Goal: Task Accomplishment & Management: Use online tool/utility

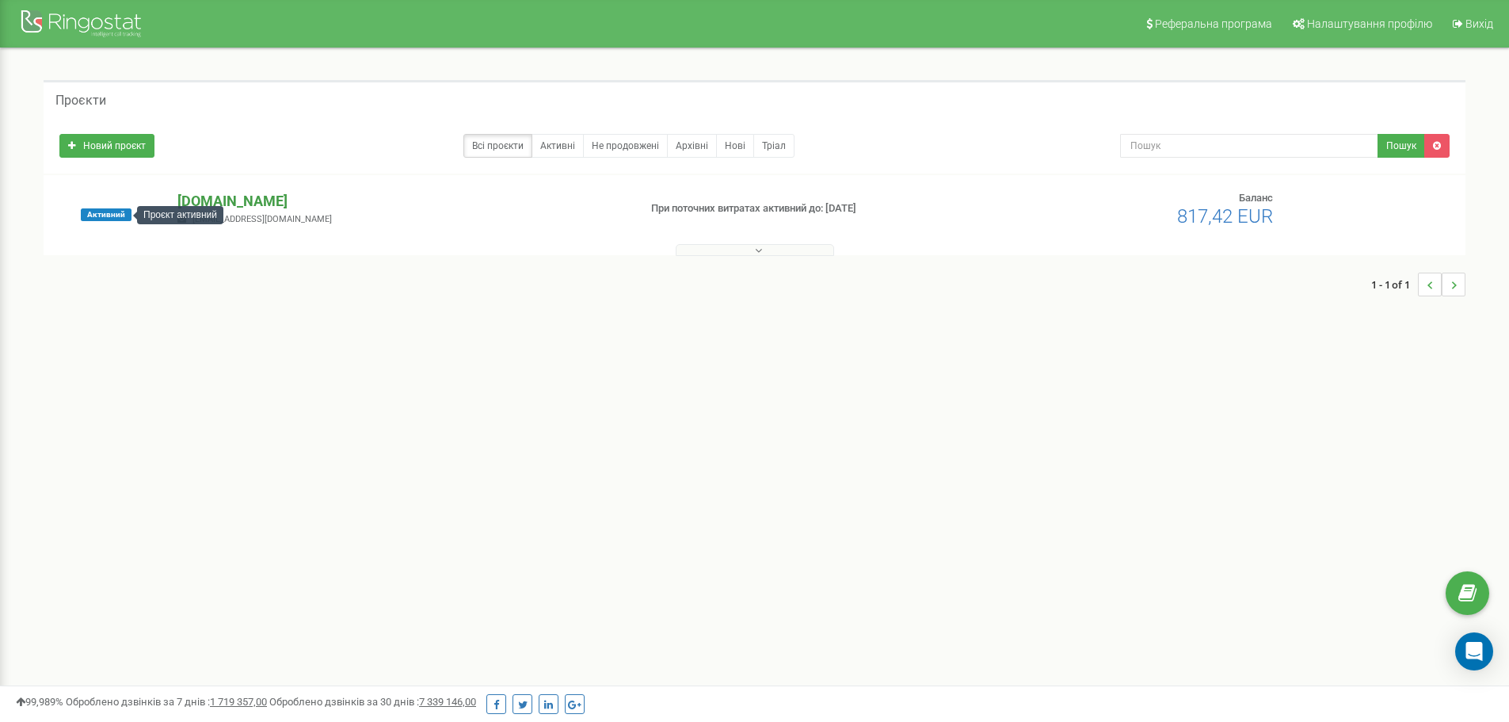
click at [187, 191] on p "[DOMAIN_NAME]" at bounding box center [401, 201] width 448 height 21
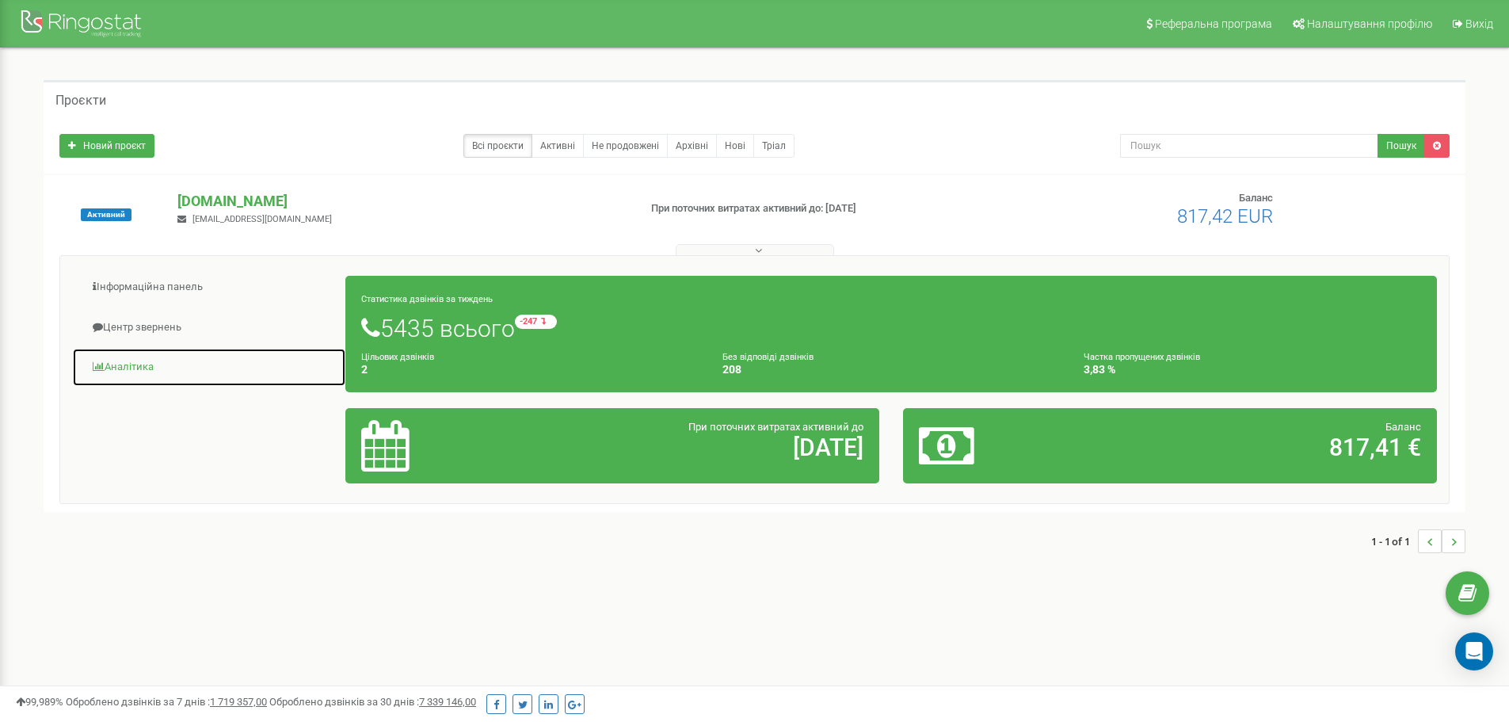
click at [143, 372] on link "Аналiтика" at bounding box center [209, 367] width 274 height 39
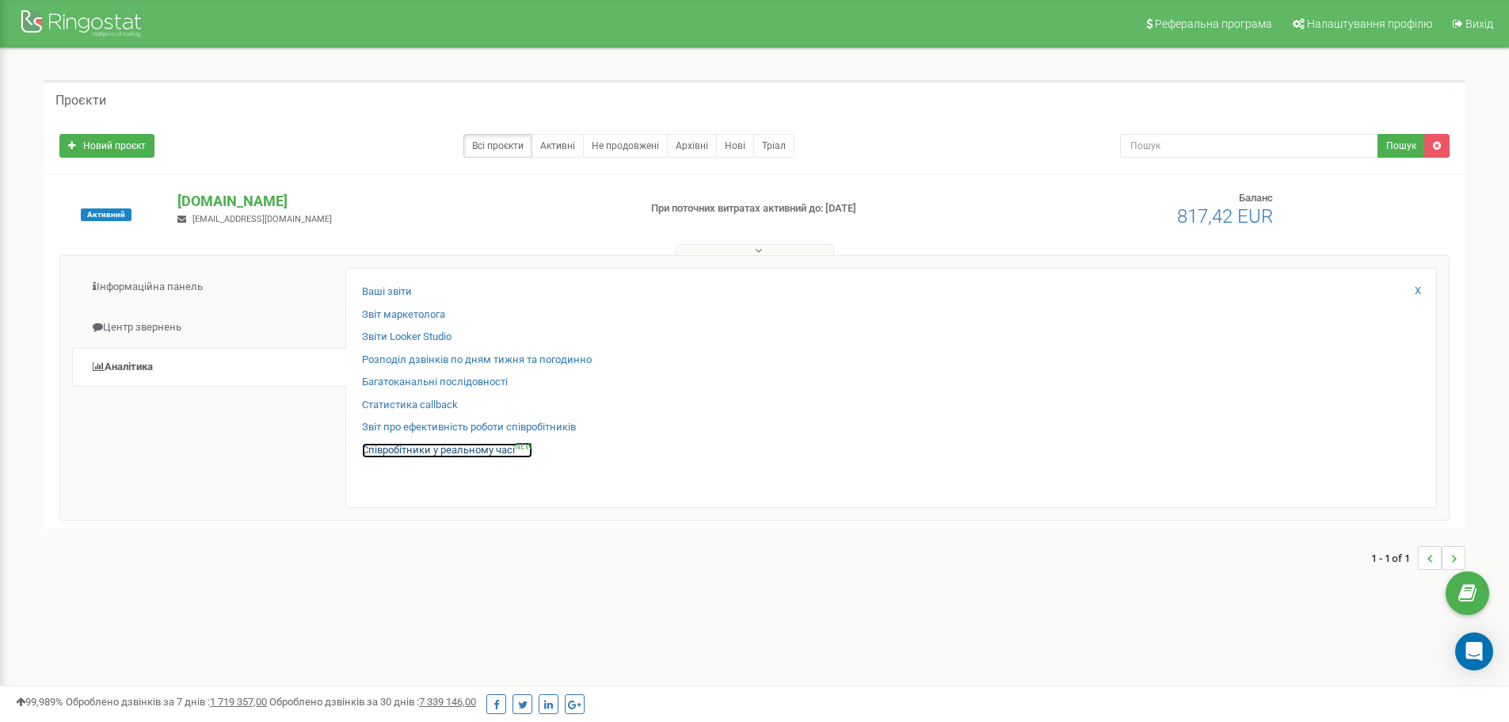
click at [421, 444] on link "Співробітники у реальному часі NEW" at bounding box center [447, 450] width 170 height 15
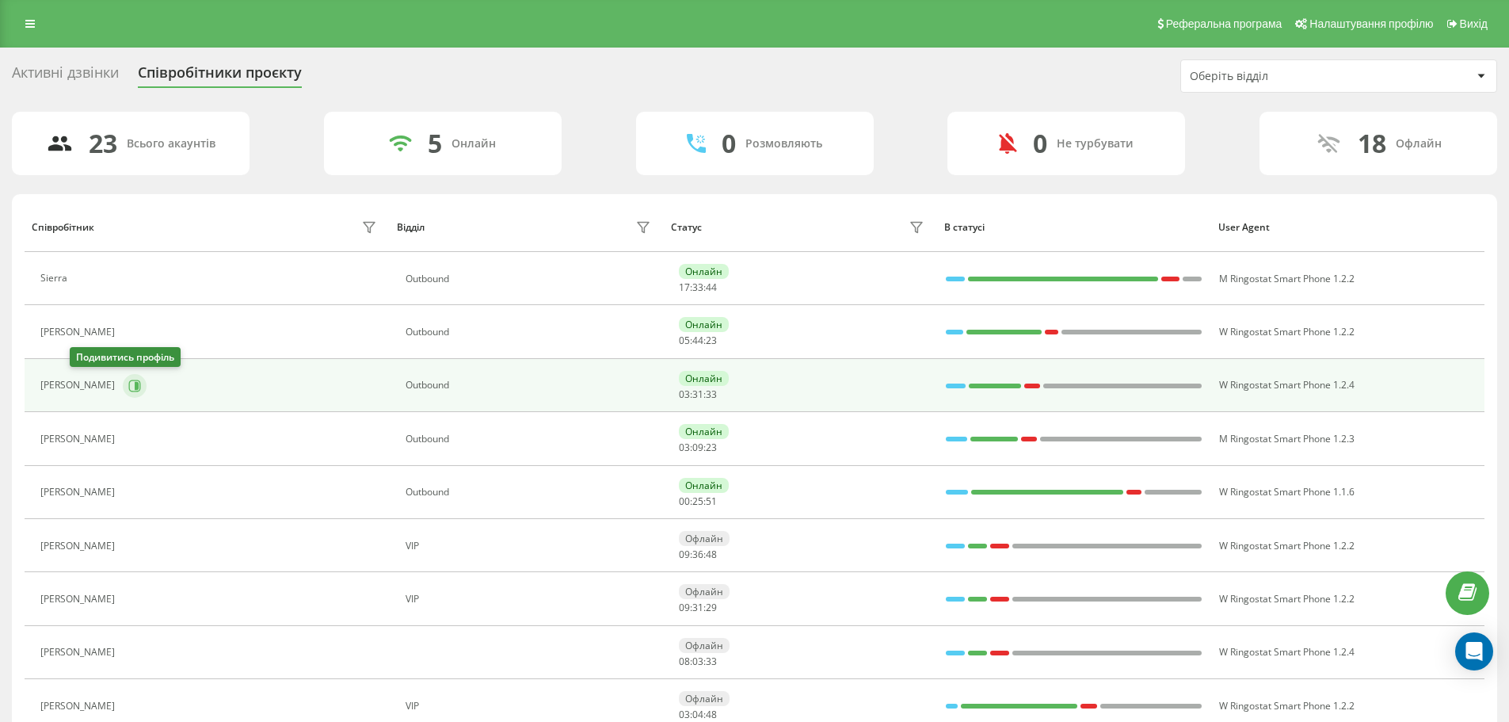
click at [128, 391] on icon at bounding box center [134, 385] width 13 height 13
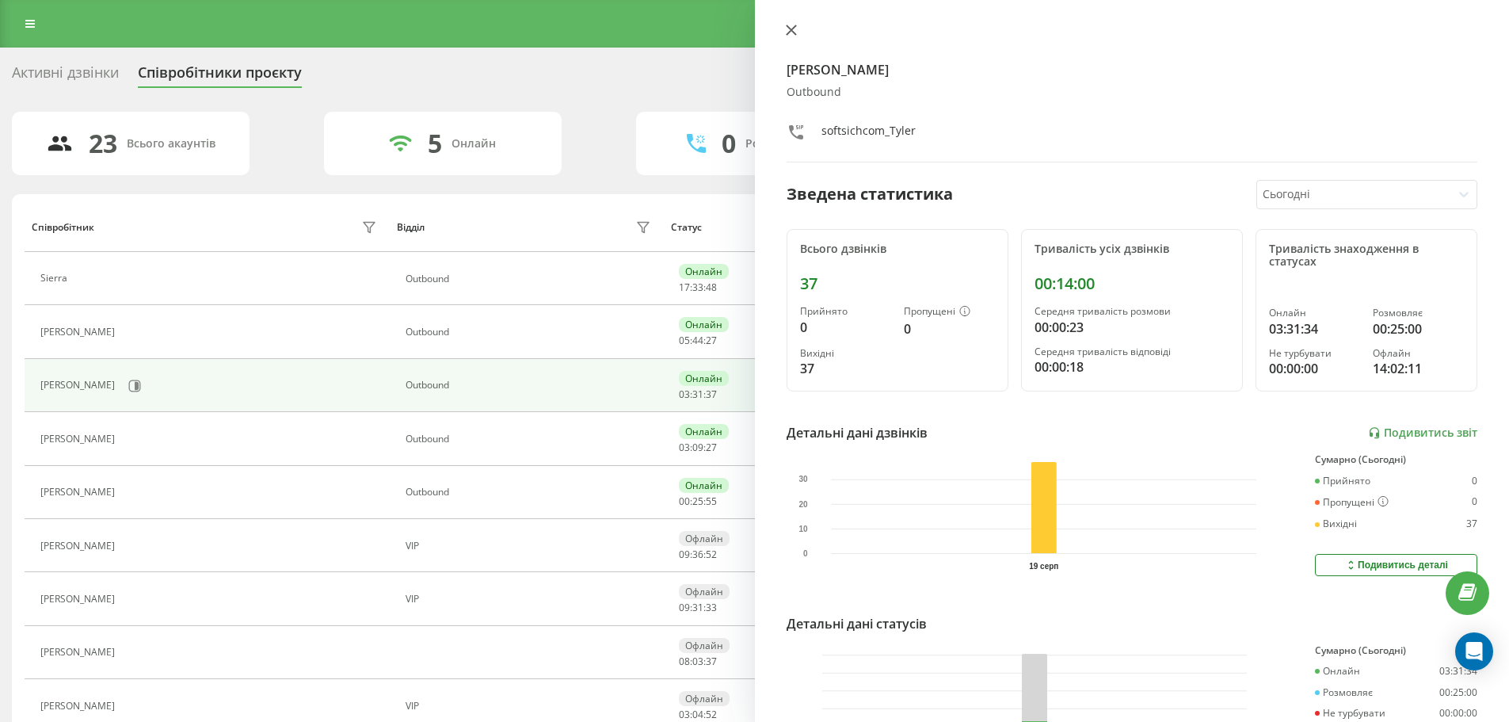
click at [792, 26] on icon at bounding box center [791, 30] width 11 height 11
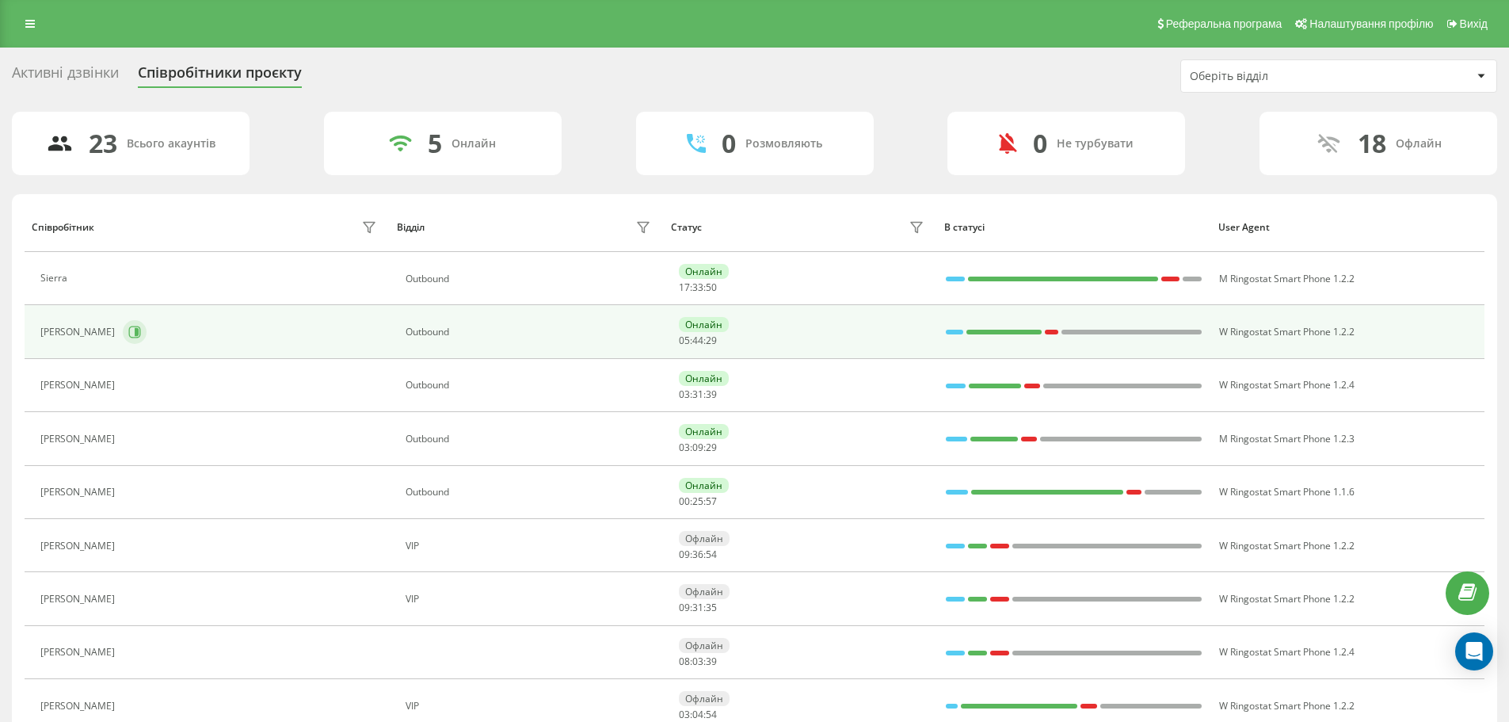
click at [99, 326] on div "[PERSON_NAME]" at bounding box center [210, 331] width 341 height 27
click at [128, 330] on icon at bounding box center [134, 332] width 13 height 13
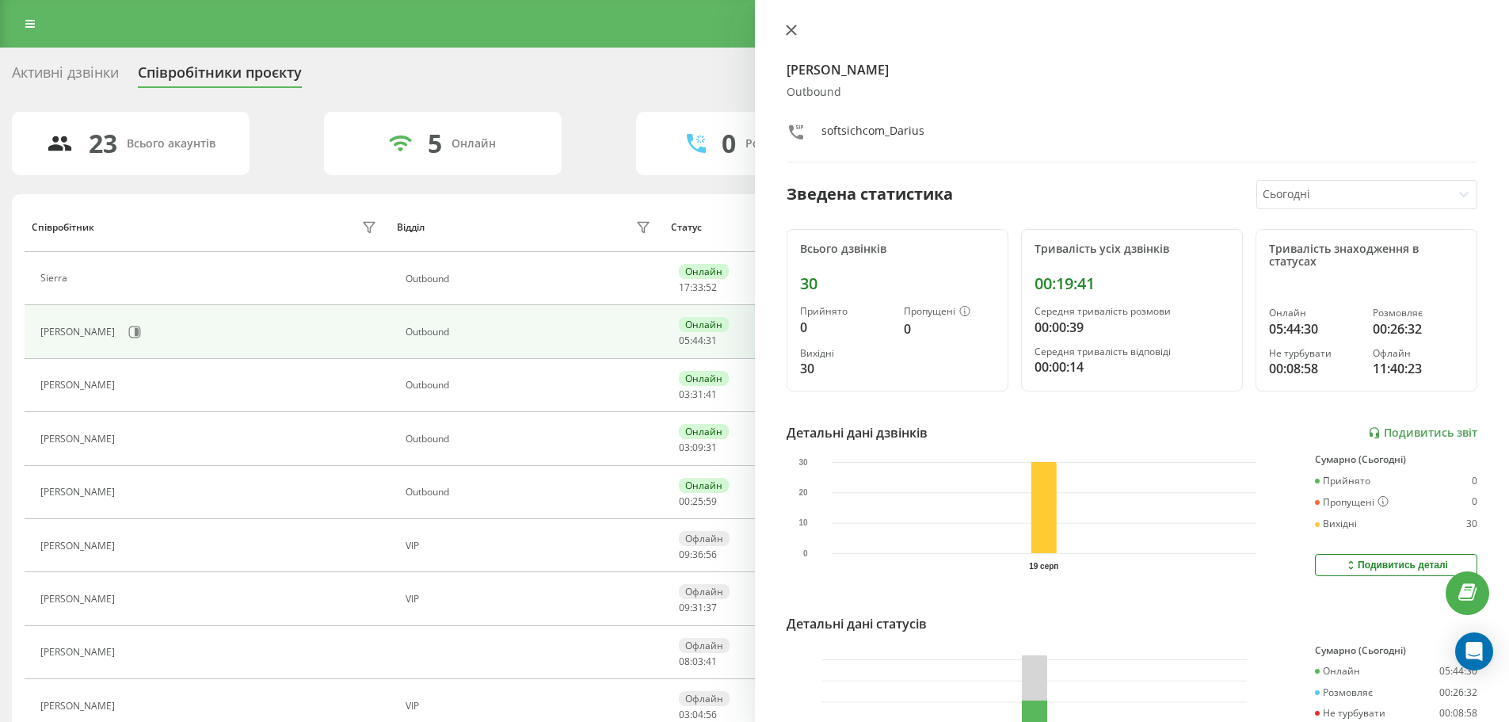
click at [786, 34] on icon at bounding box center [791, 30] width 11 height 11
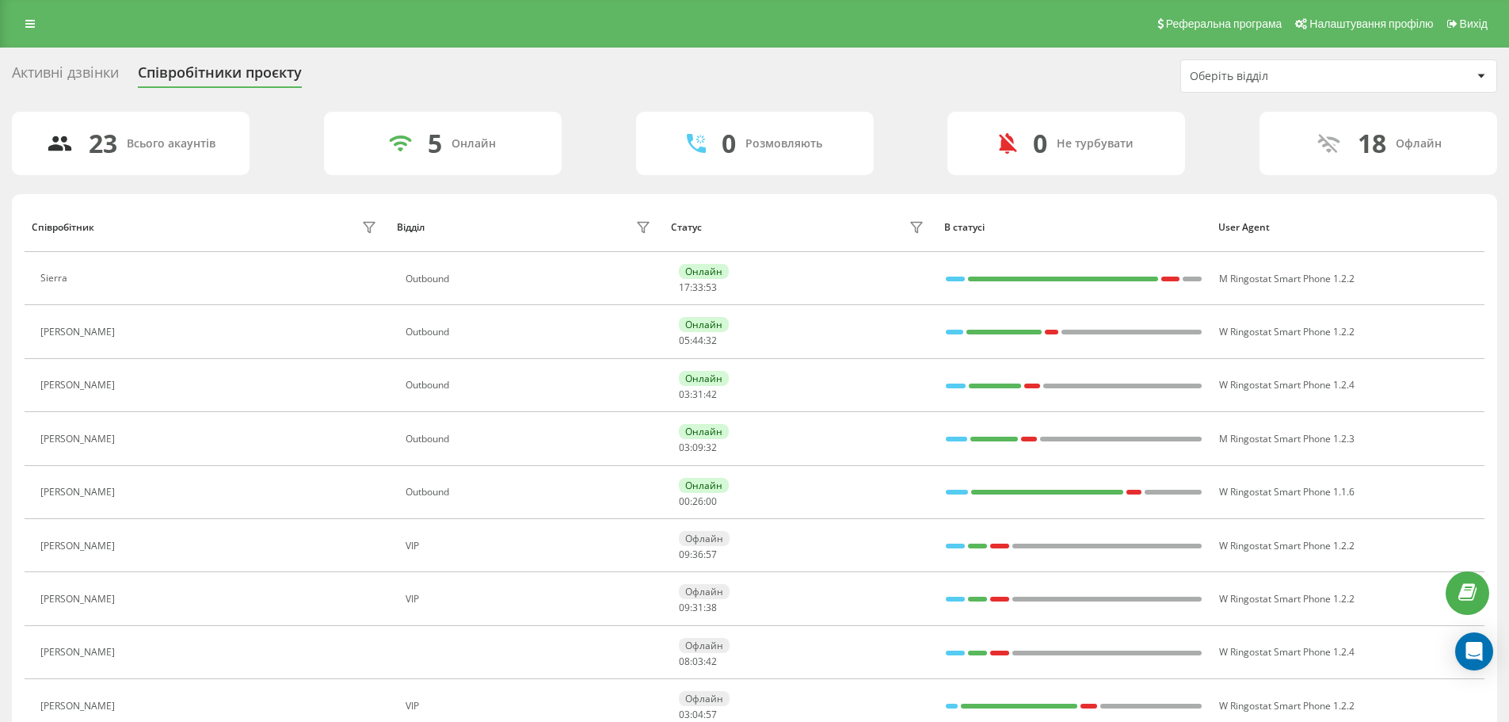
click at [123, 445] on button at bounding box center [132, 440] width 19 height 22
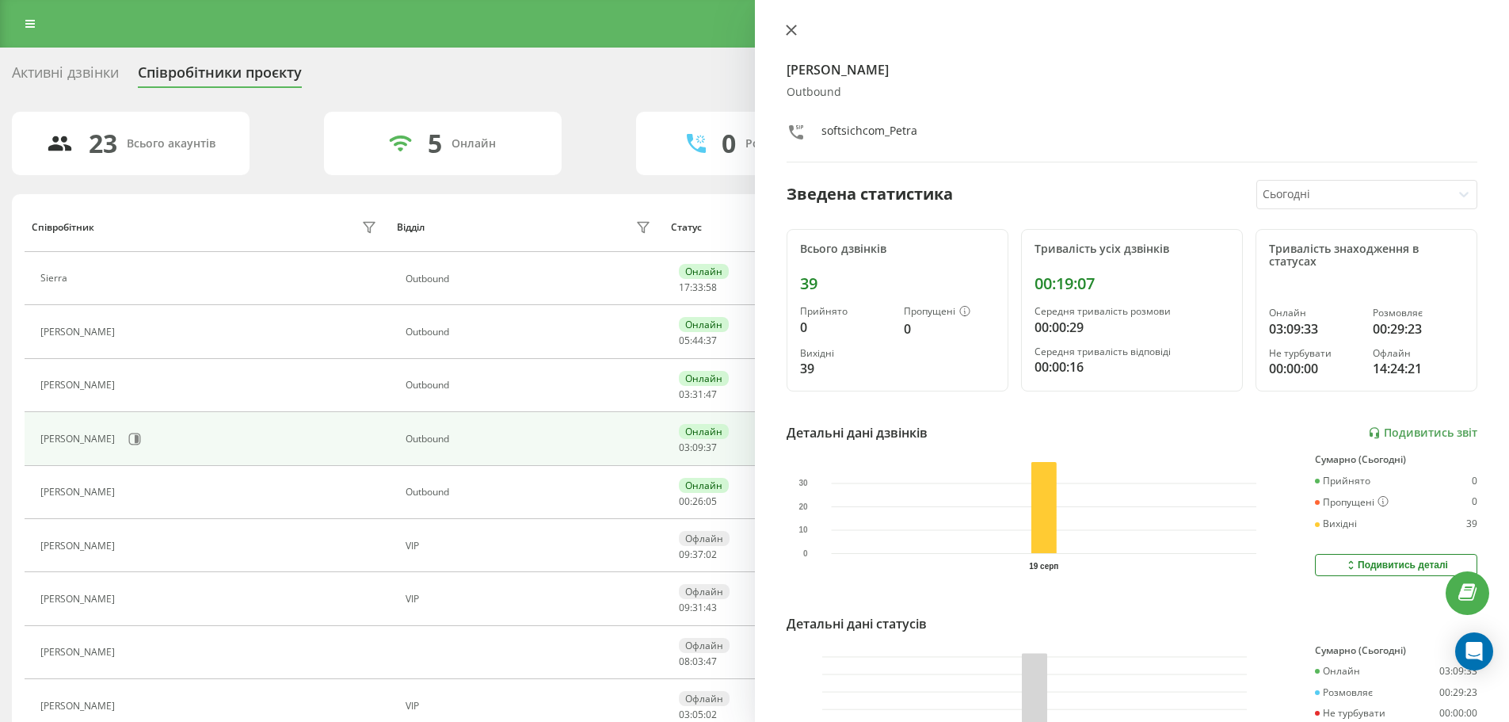
click at [790, 29] on icon at bounding box center [791, 30] width 10 height 10
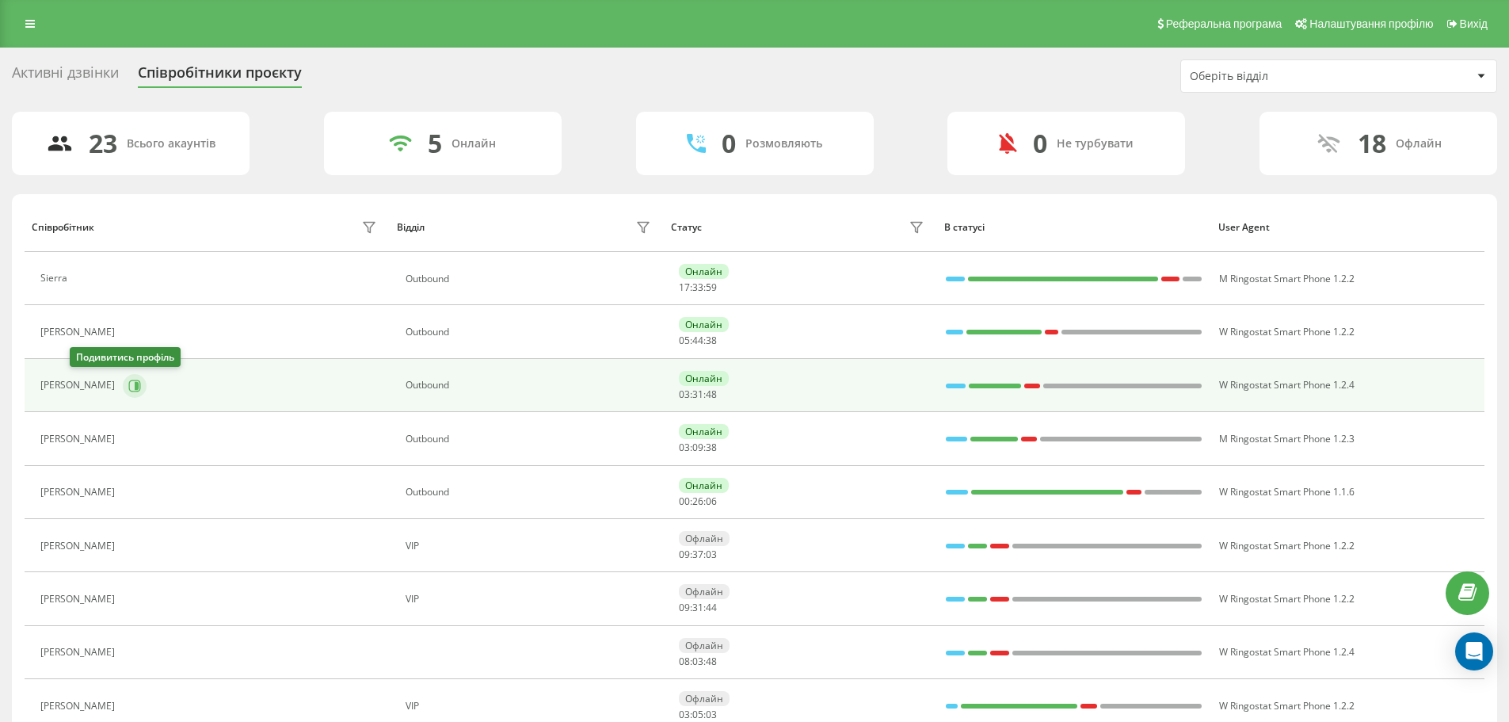
click at [128, 387] on icon at bounding box center [134, 385] width 13 height 13
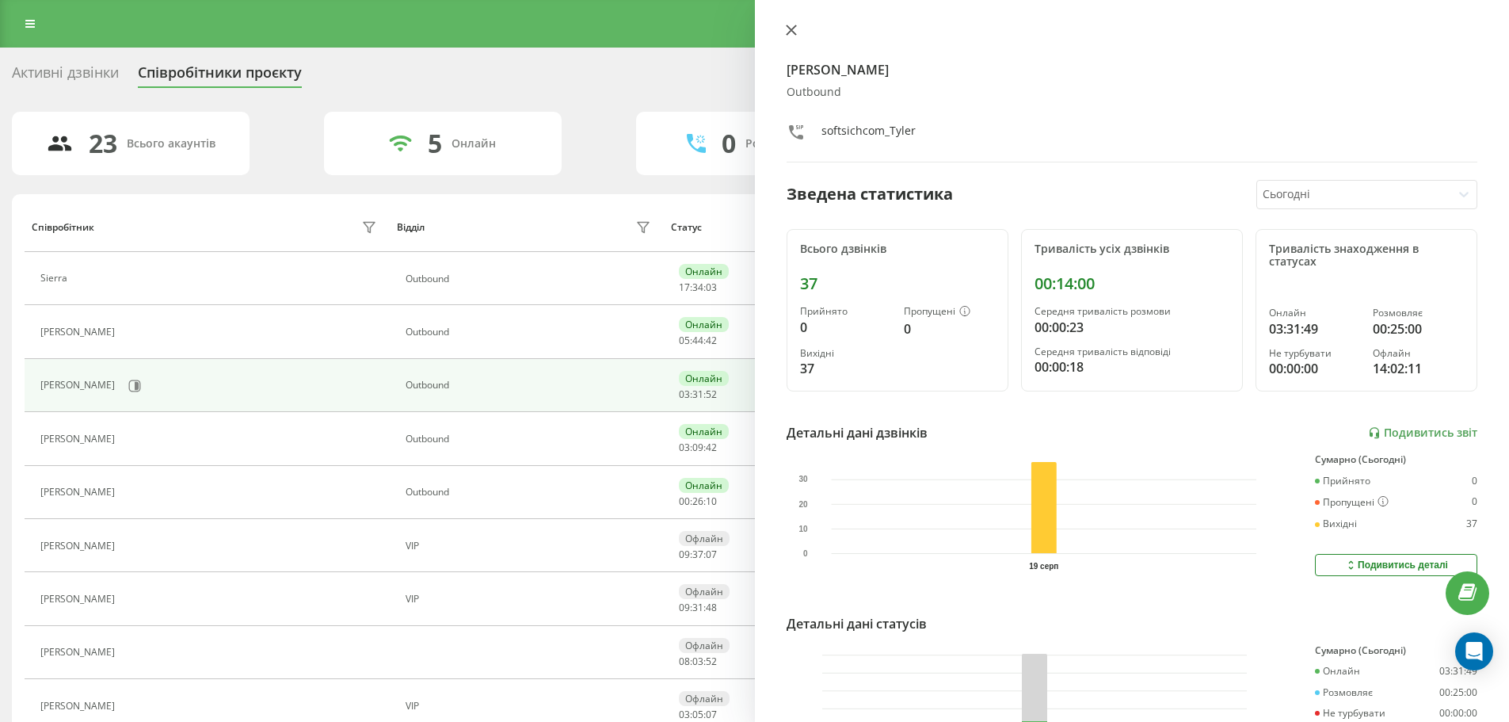
click at [794, 29] on icon at bounding box center [791, 30] width 11 height 11
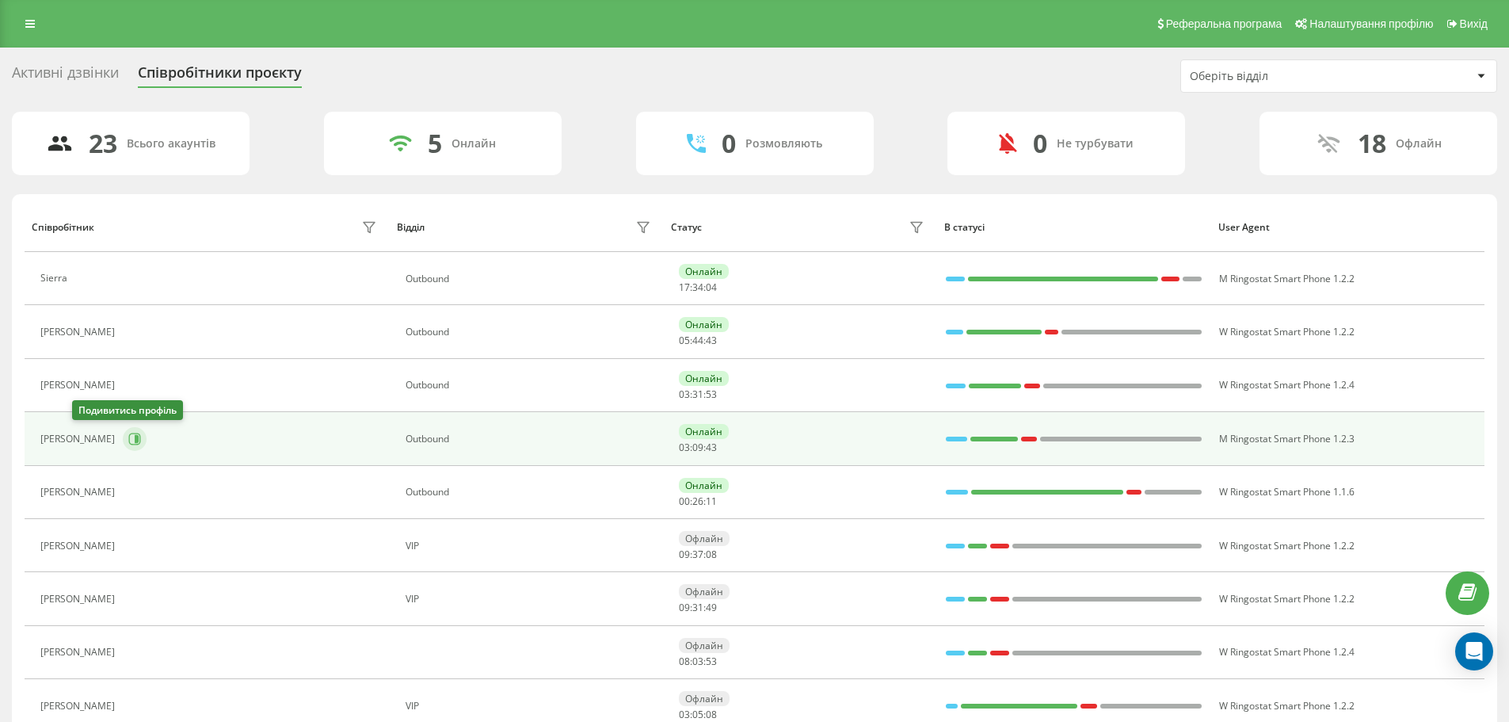
click at [123, 430] on button at bounding box center [135, 439] width 24 height 24
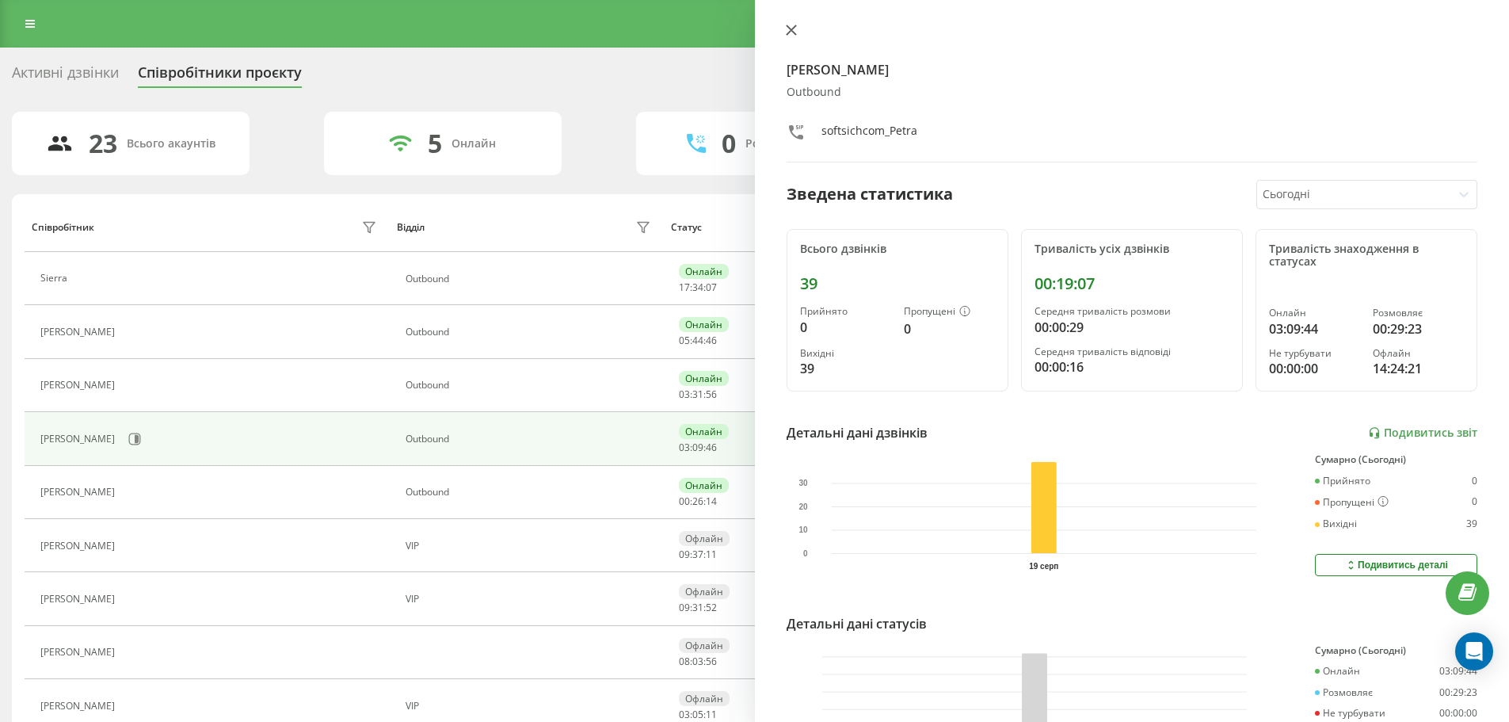
click at [788, 26] on icon at bounding box center [791, 30] width 11 height 11
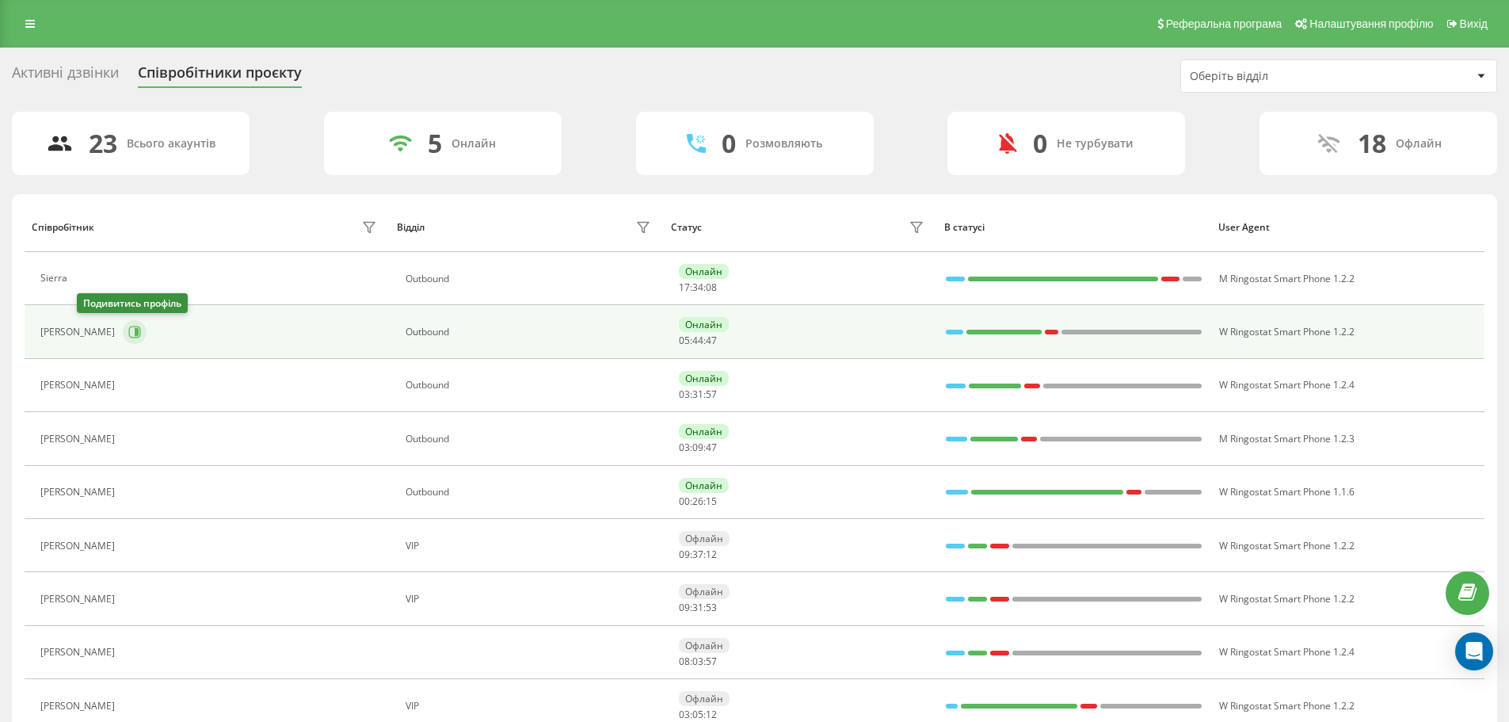
click at [123, 330] on button at bounding box center [135, 332] width 24 height 24
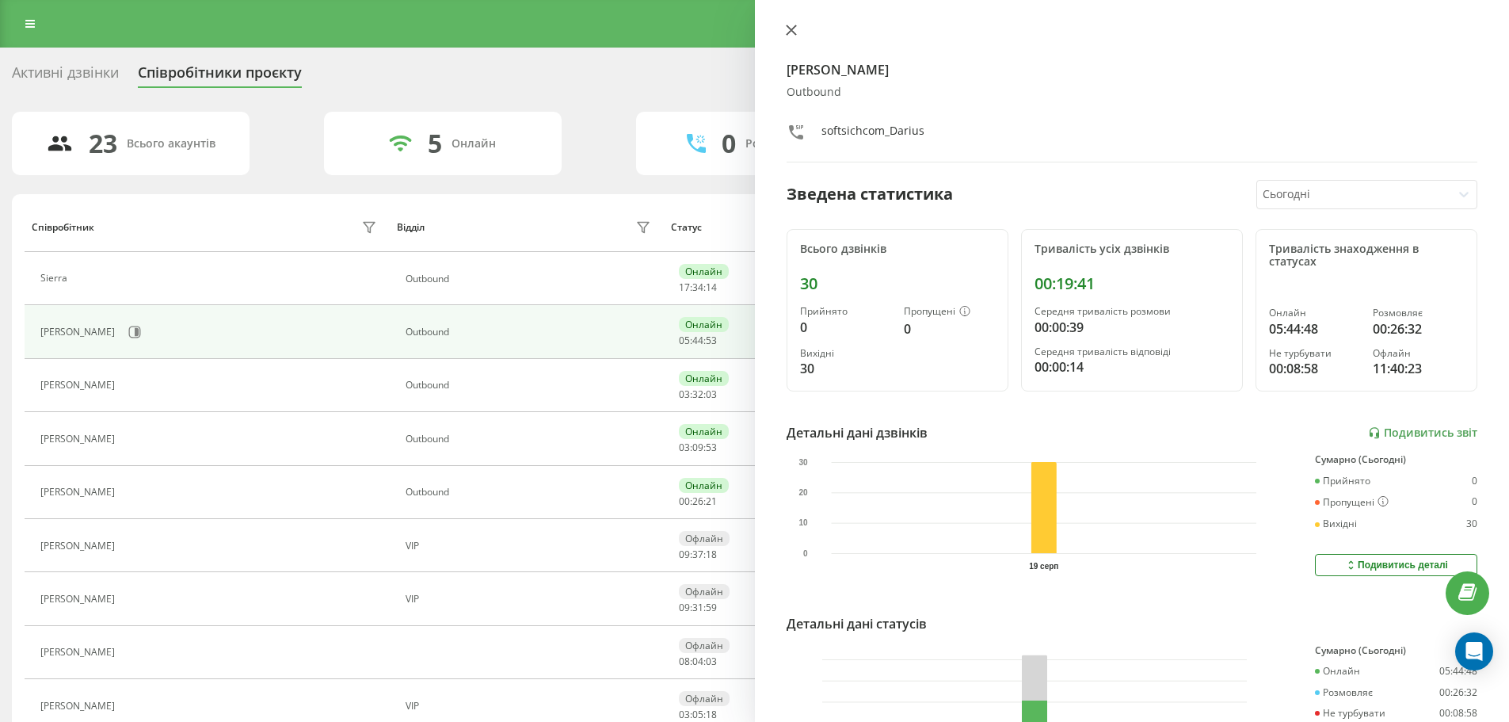
click at [794, 33] on icon at bounding box center [791, 30] width 10 height 10
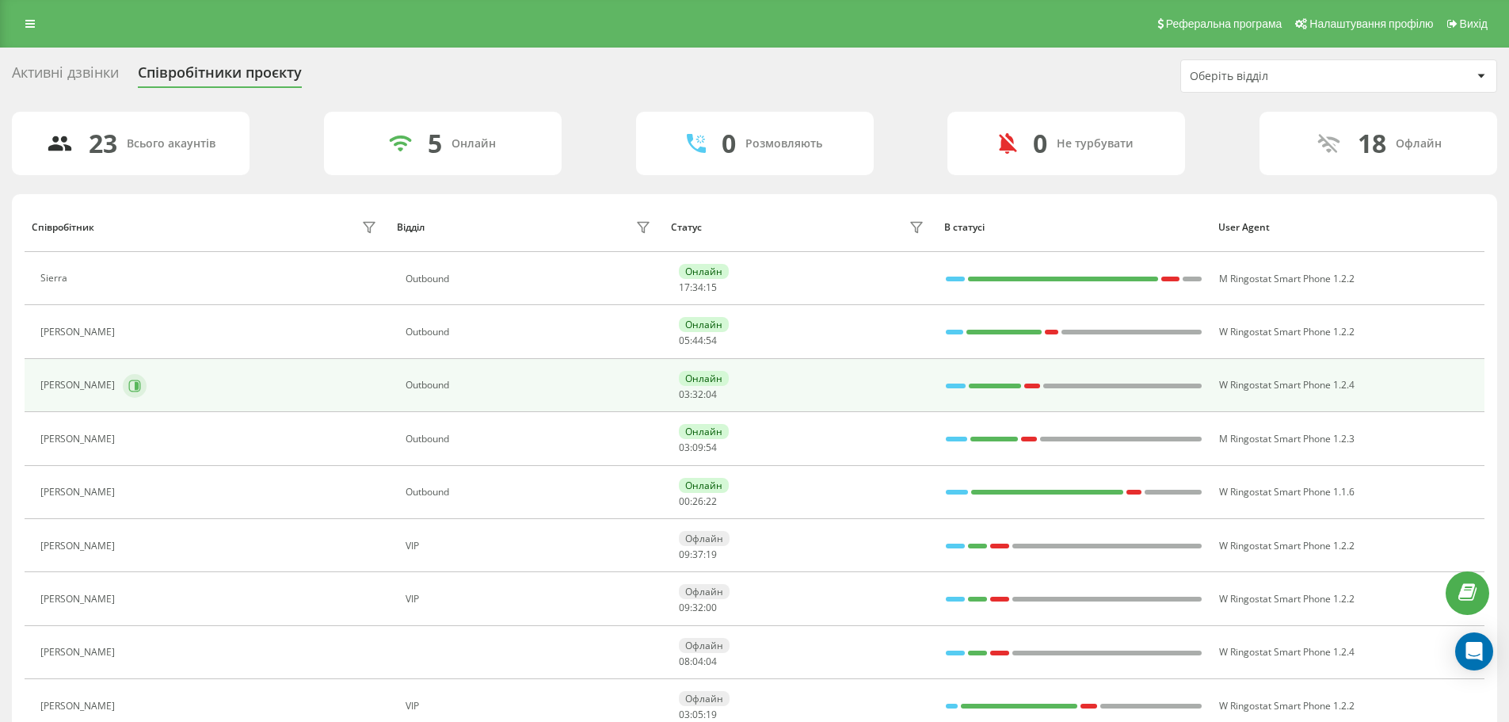
click at [135, 386] on icon at bounding box center [137, 385] width 4 height 8
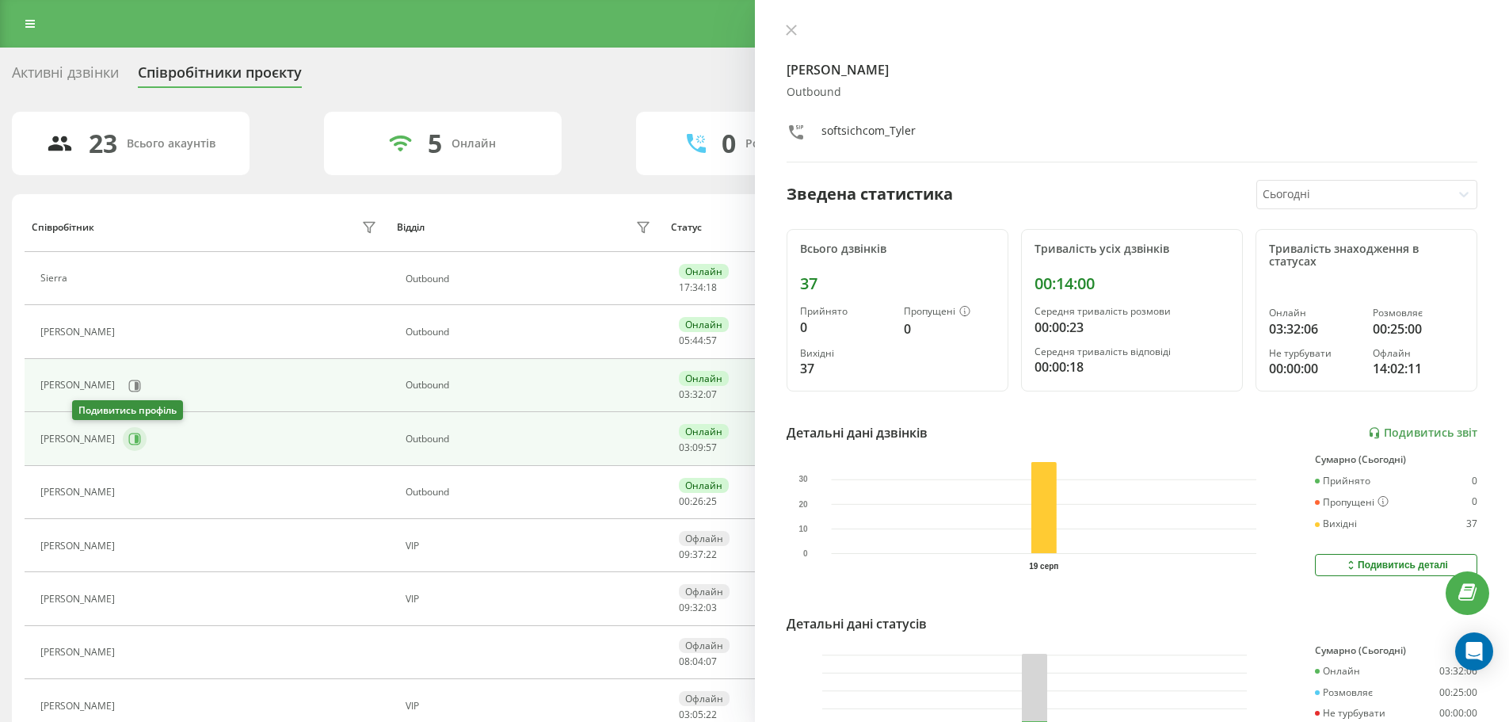
click at [128, 440] on icon at bounding box center [134, 438] width 13 height 13
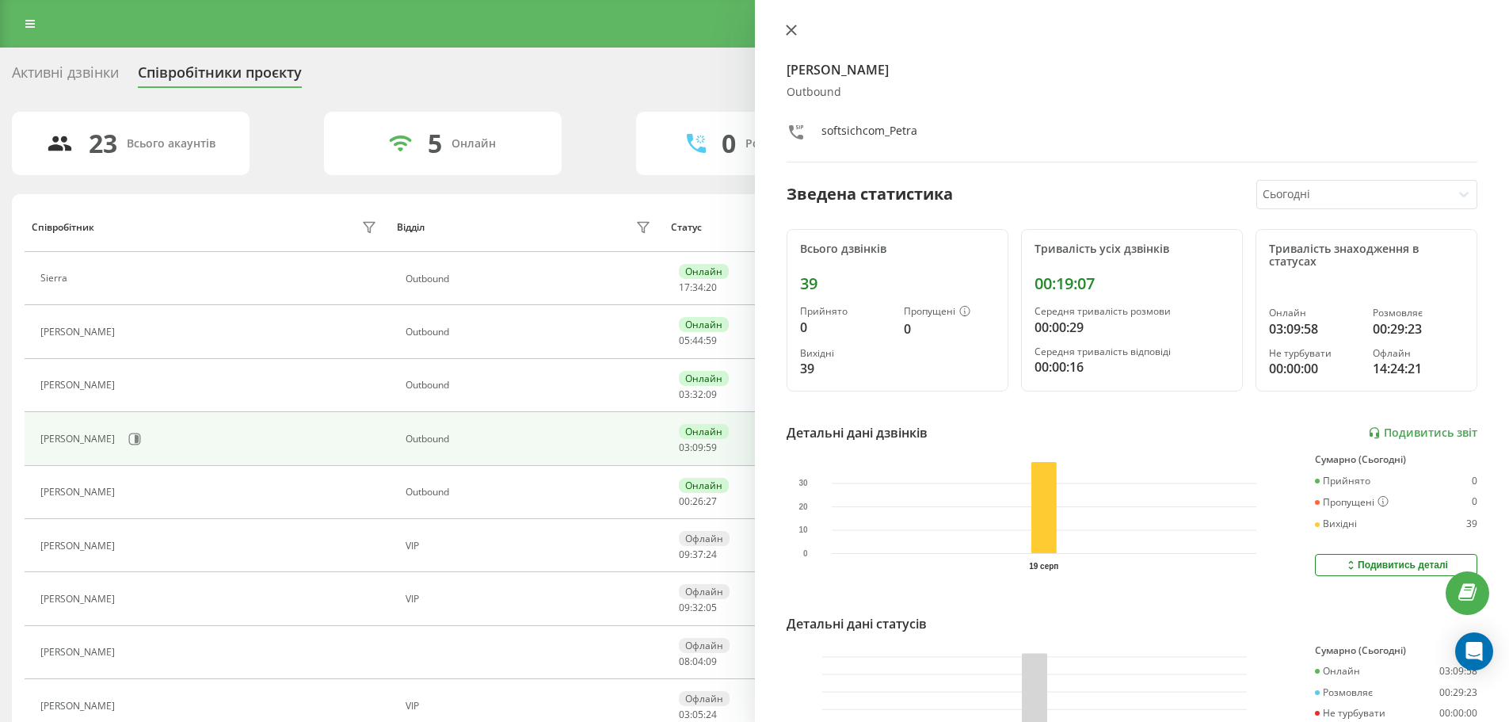
click at [798, 31] on button at bounding box center [791, 31] width 21 height 15
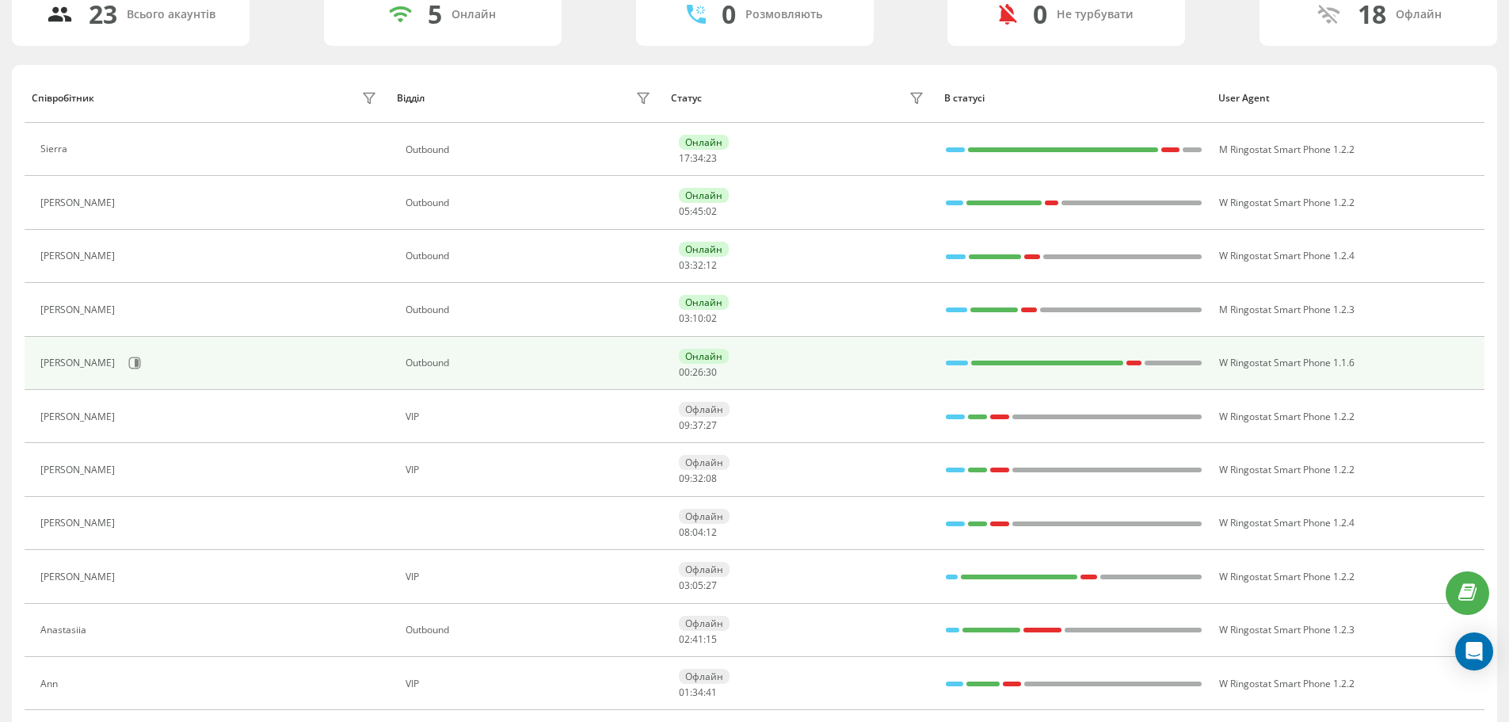
scroll to position [158, 0]
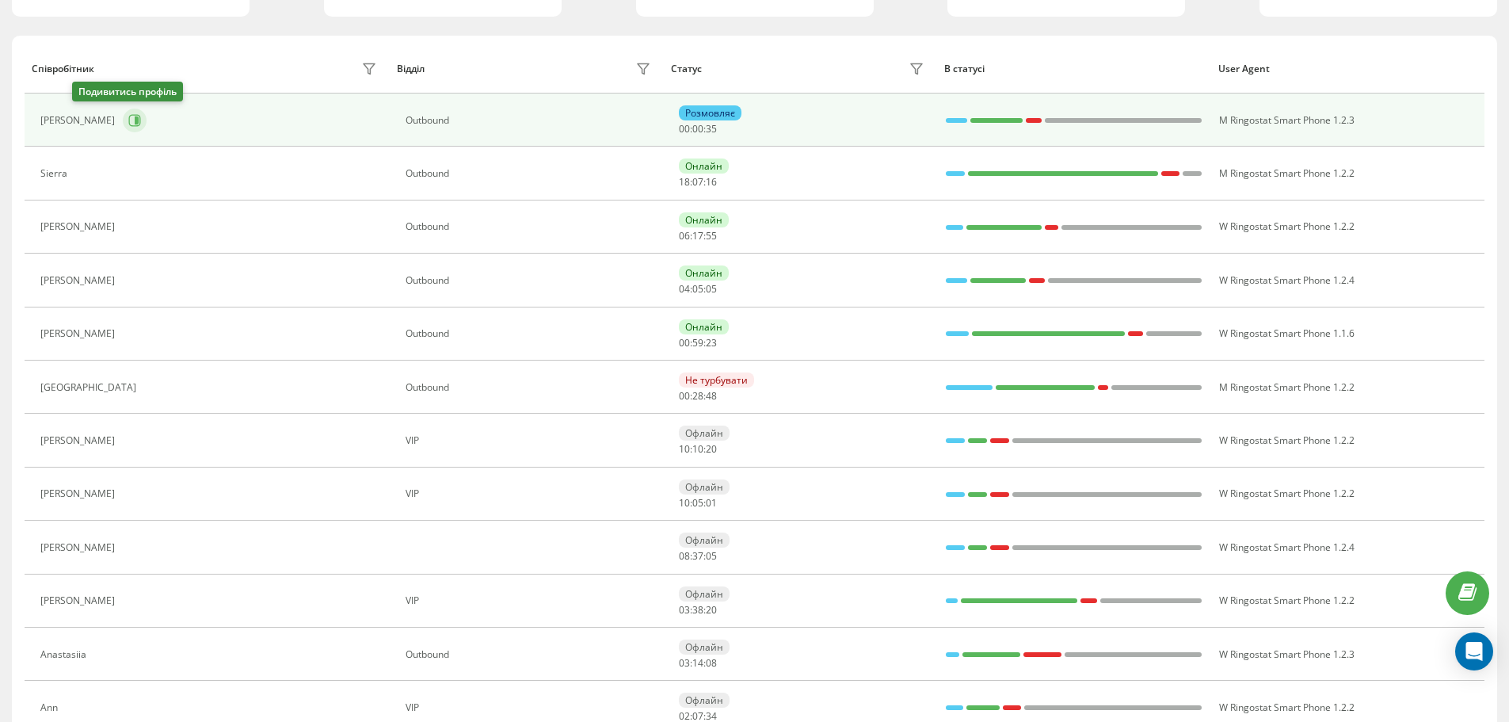
click at [128, 116] on icon at bounding box center [134, 120] width 13 height 13
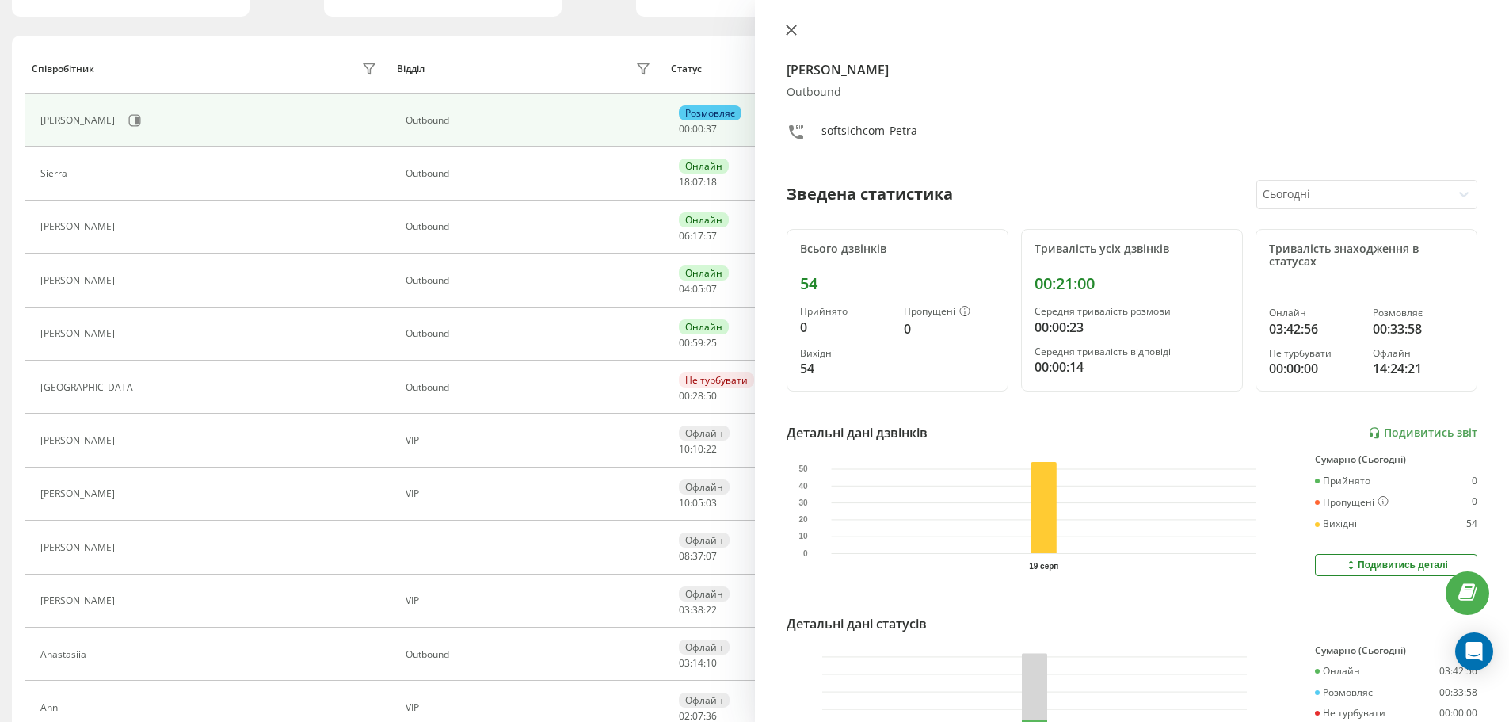
click at [784, 27] on button at bounding box center [791, 31] width 21 height 15
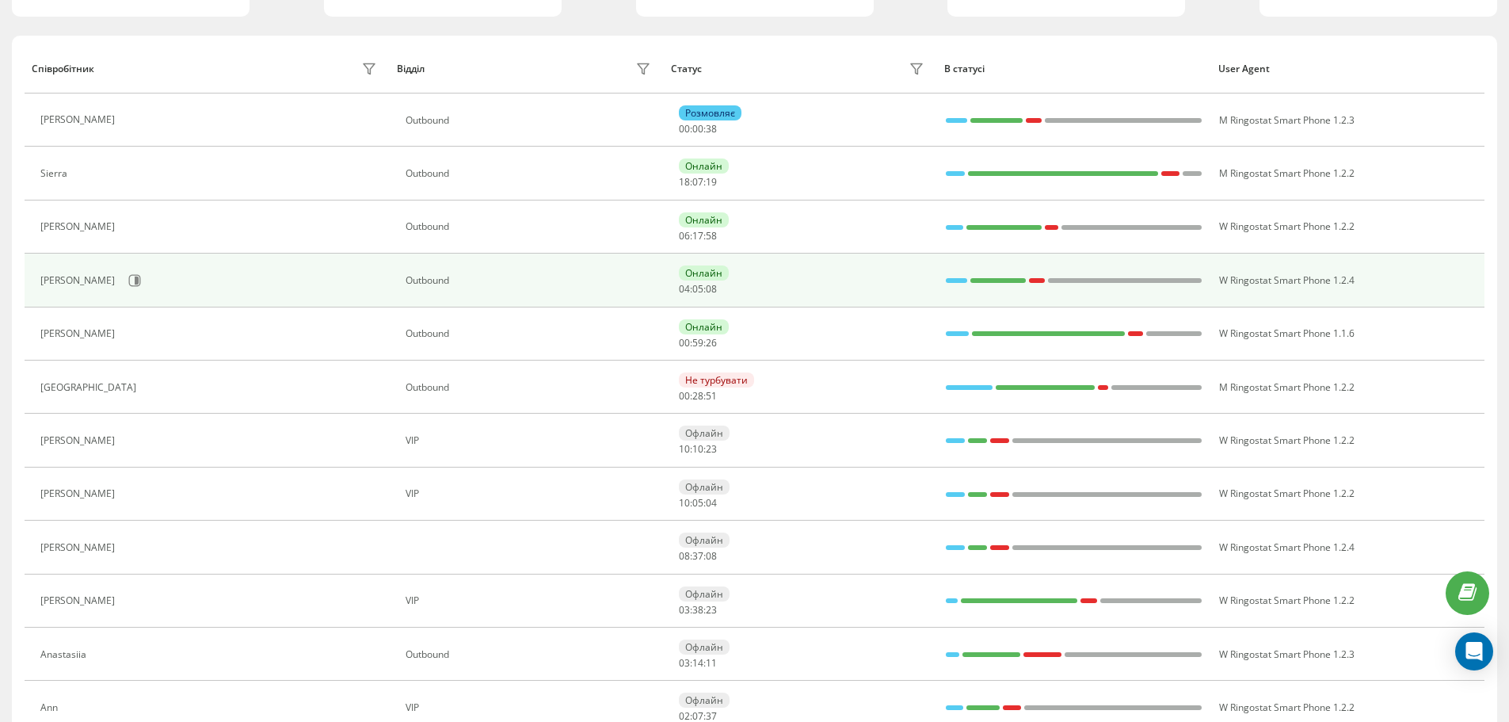
click at [94, 281] on div "[PERSON_NAME]" at bounding box center [210, 280] width 341 height 27
click at [135, 281] on icon at bounding box center [137, 280] width 4 height 8
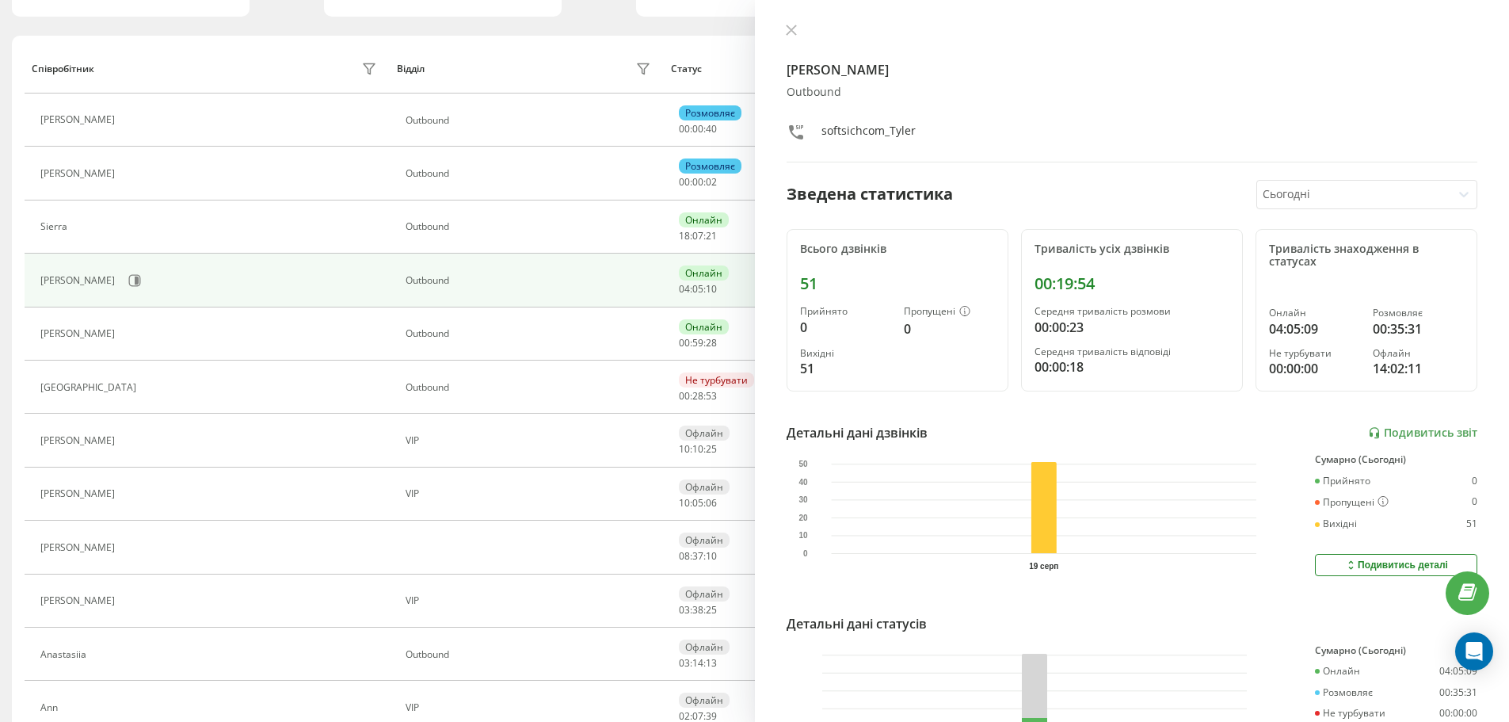
click at [793, 42] on div "[PERSON_NAME] Оutbound softsichcom_Tyler" at bounding box center [1132, 93] width 691 height 139
click at [781, 36] on button at bounding box center [791, 31] width 21 height 15
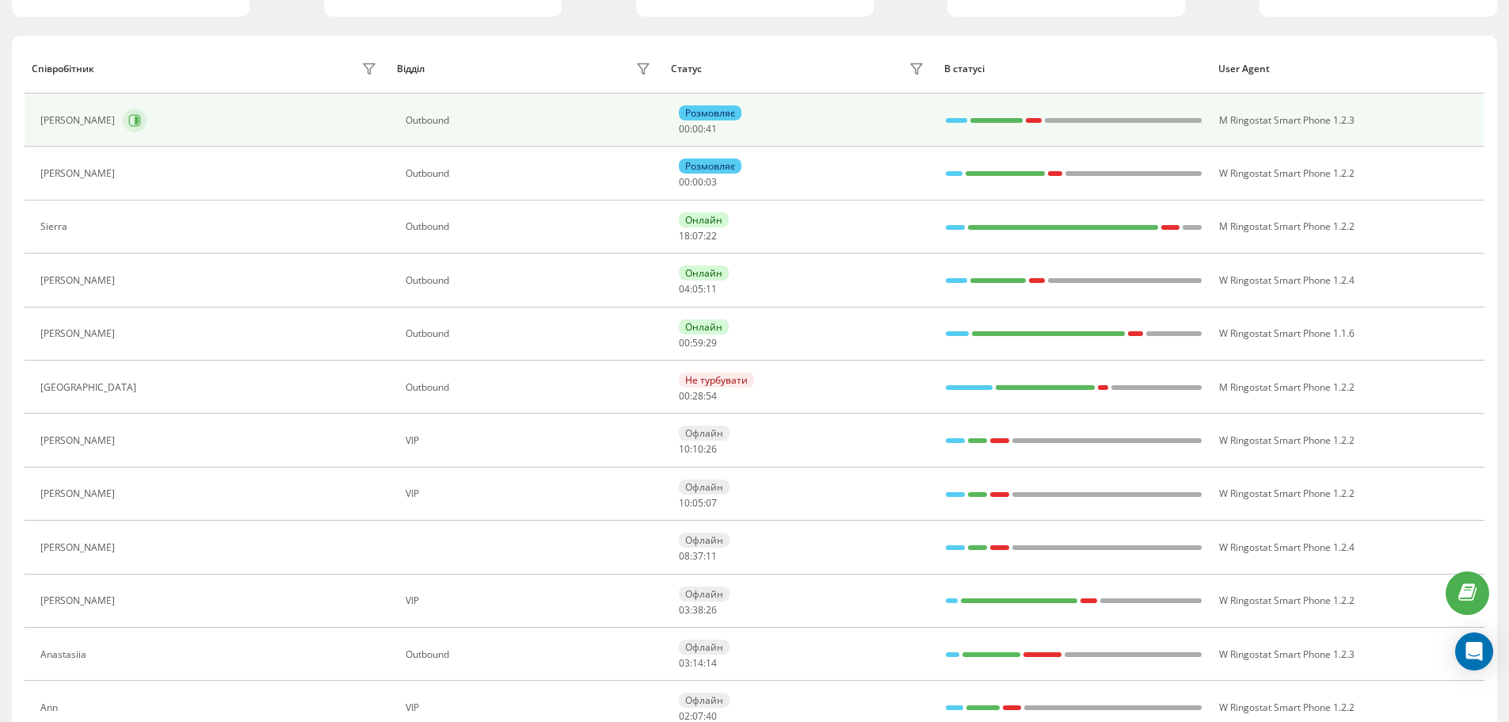
click at [135, 117] on icon at bounding box center [137, 120] width 4 height 8
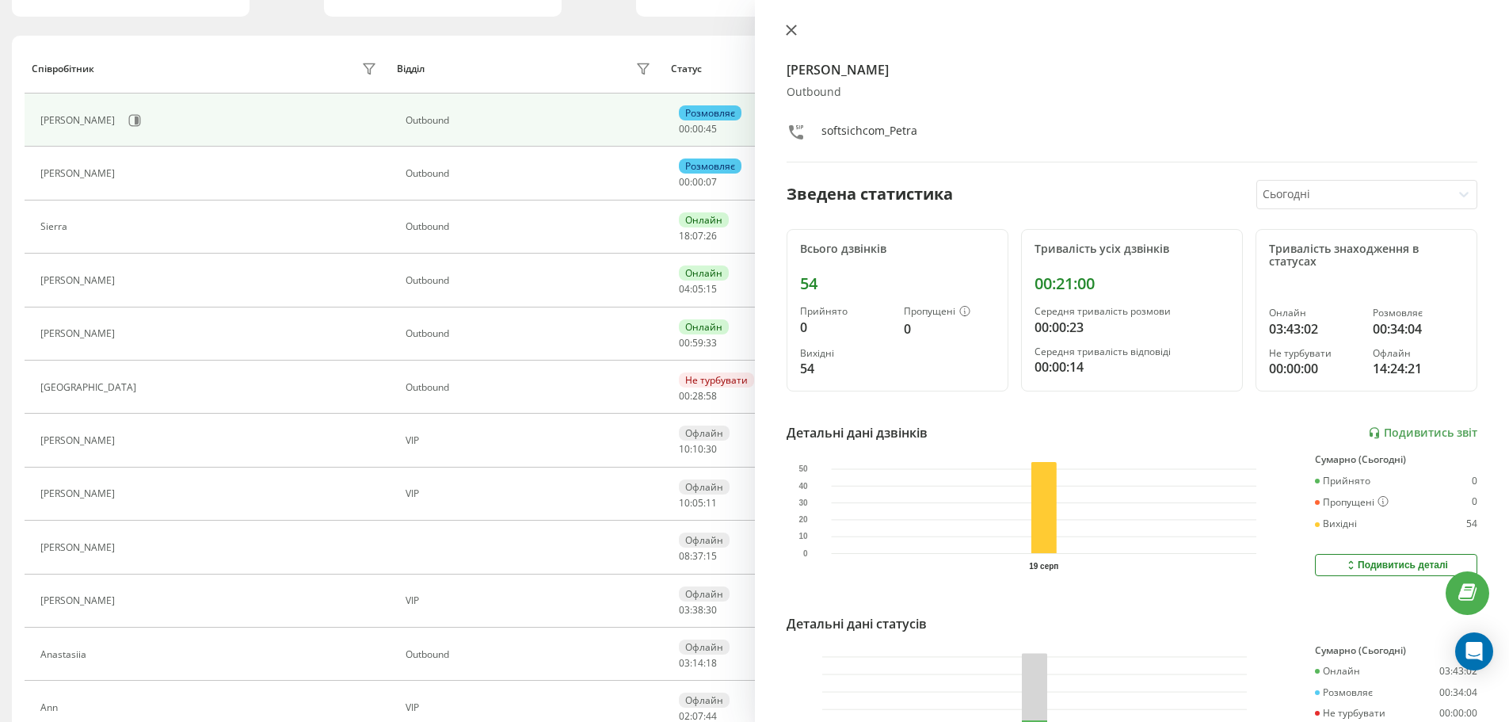
click at [790, 35] on icon at bounding box center [791, 30] width 11 height 11
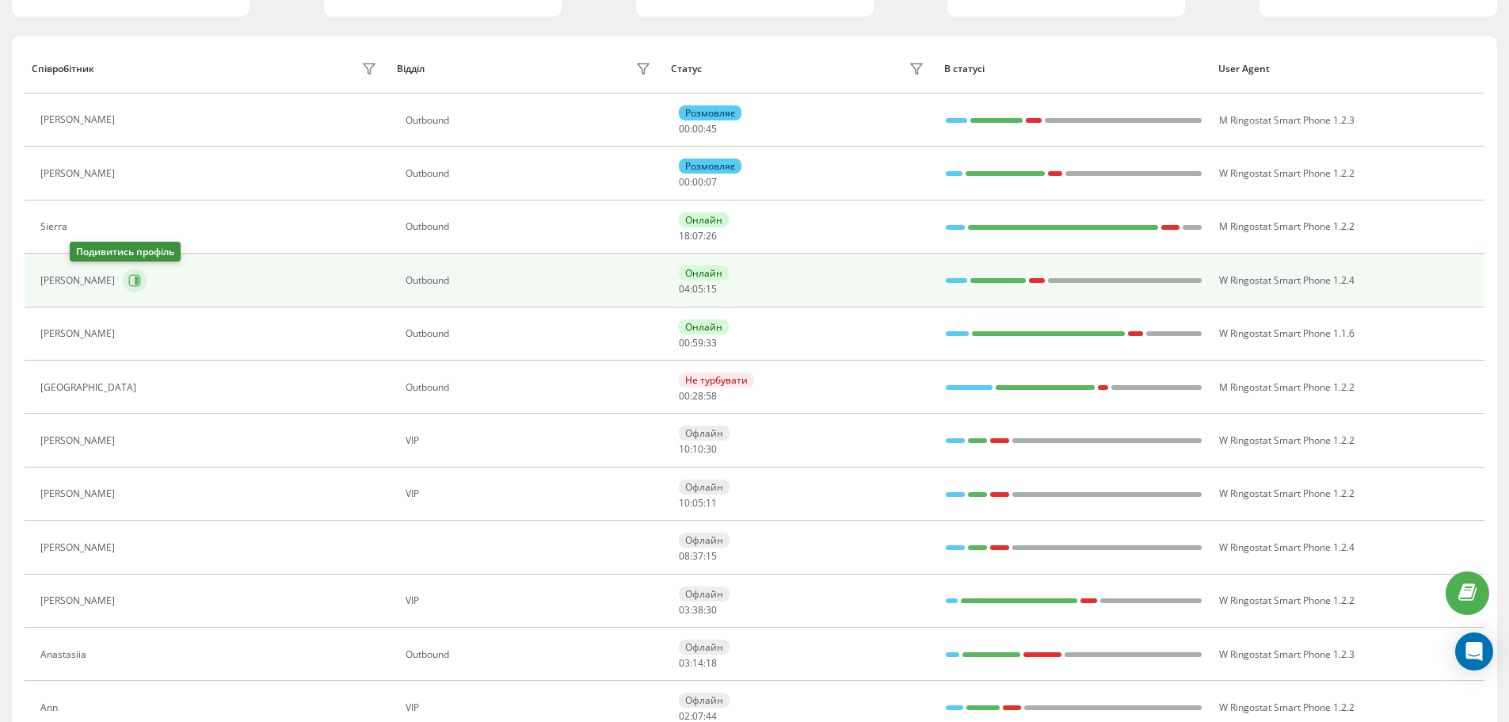
click at [129, 275] on icon at bounding box center [135, 280] width 12 height 12
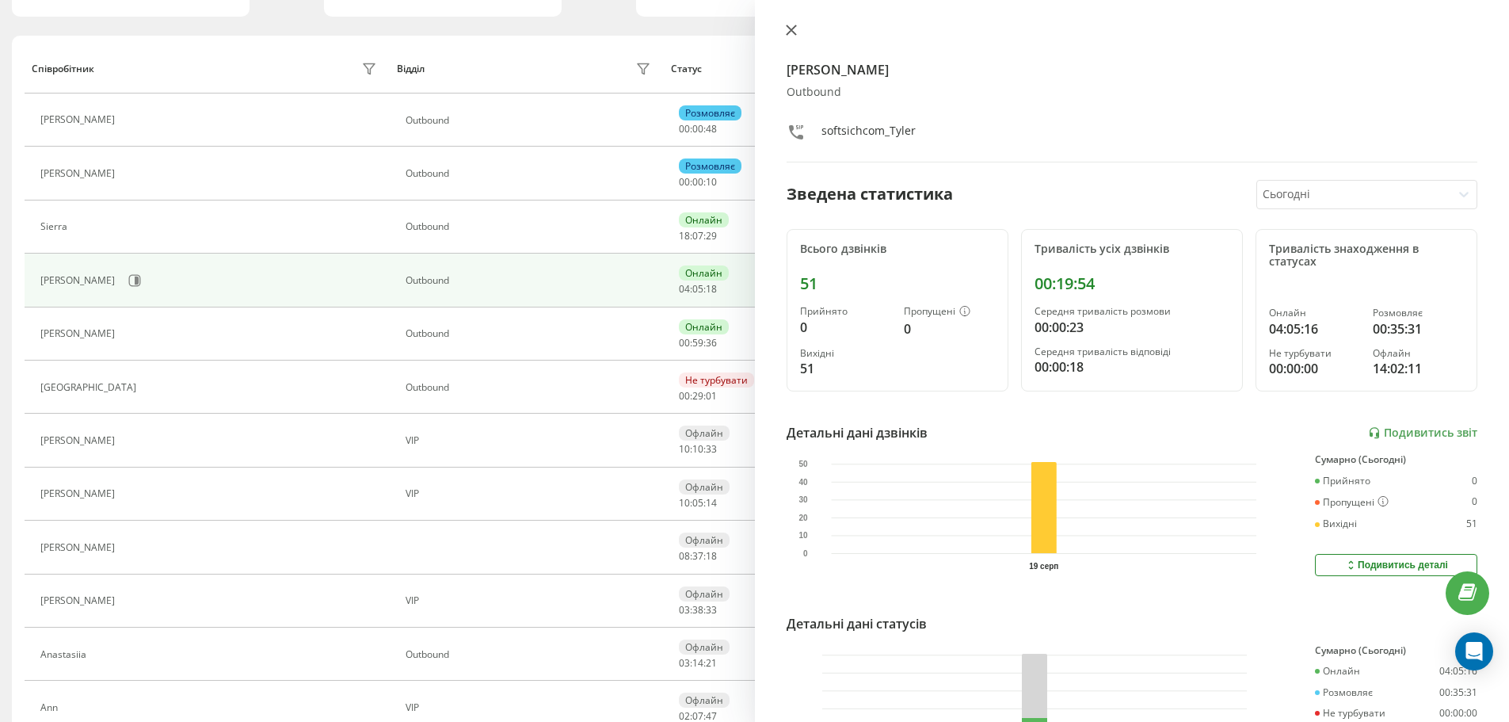
click at [790, 32] on icon at bounding box center [791, 30] width 10 height 10
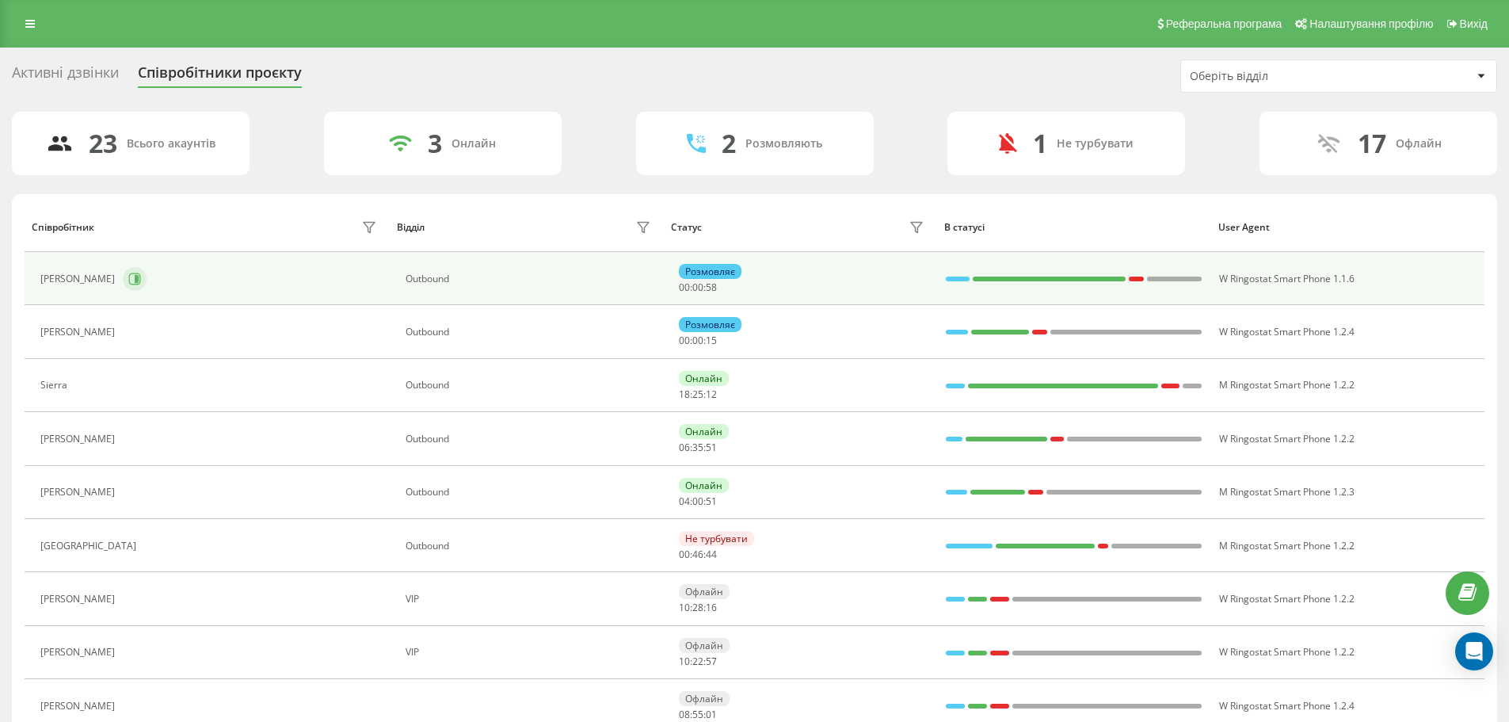
click at [128, 280] on icon at bounding box center [134, 278] width 13 height 13
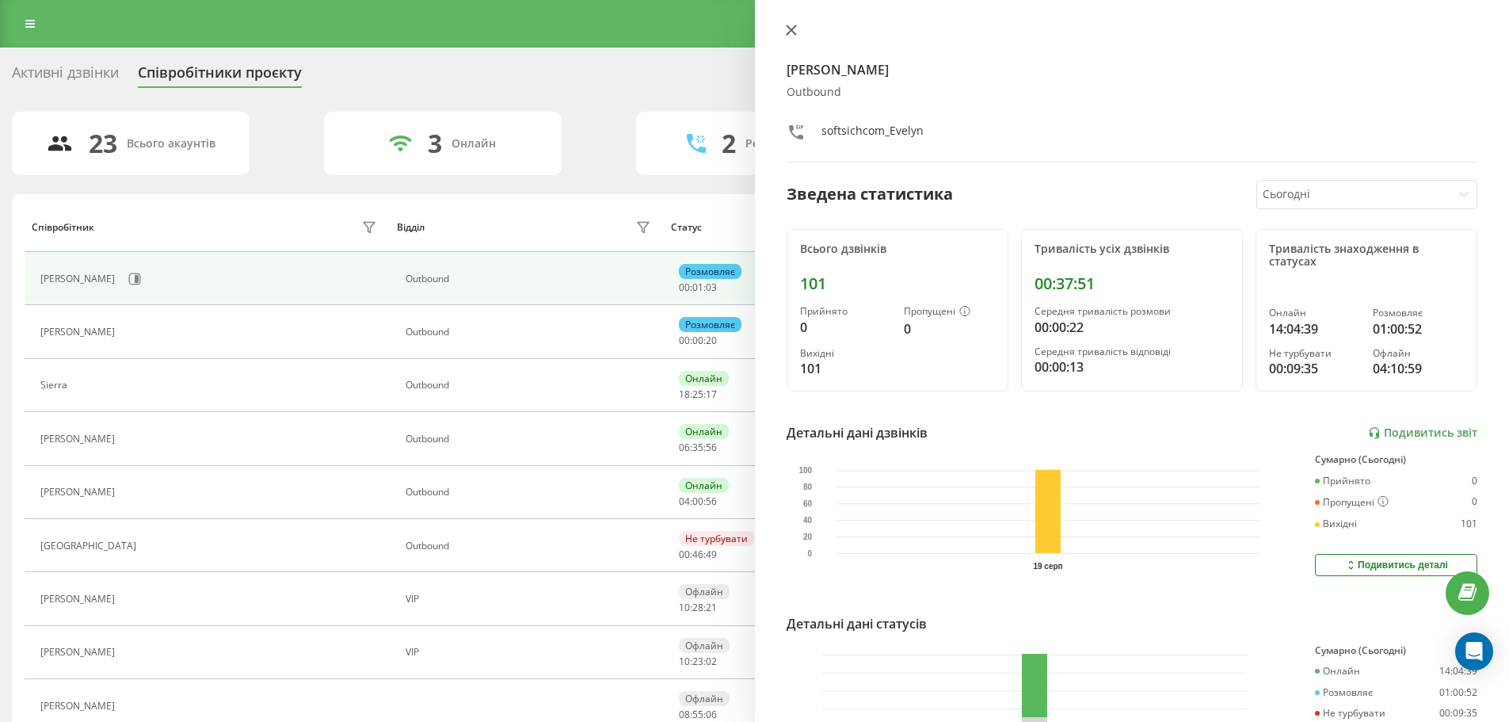
click at [792, 28] on icon at bounding box center [791, 30] width 11 height 11
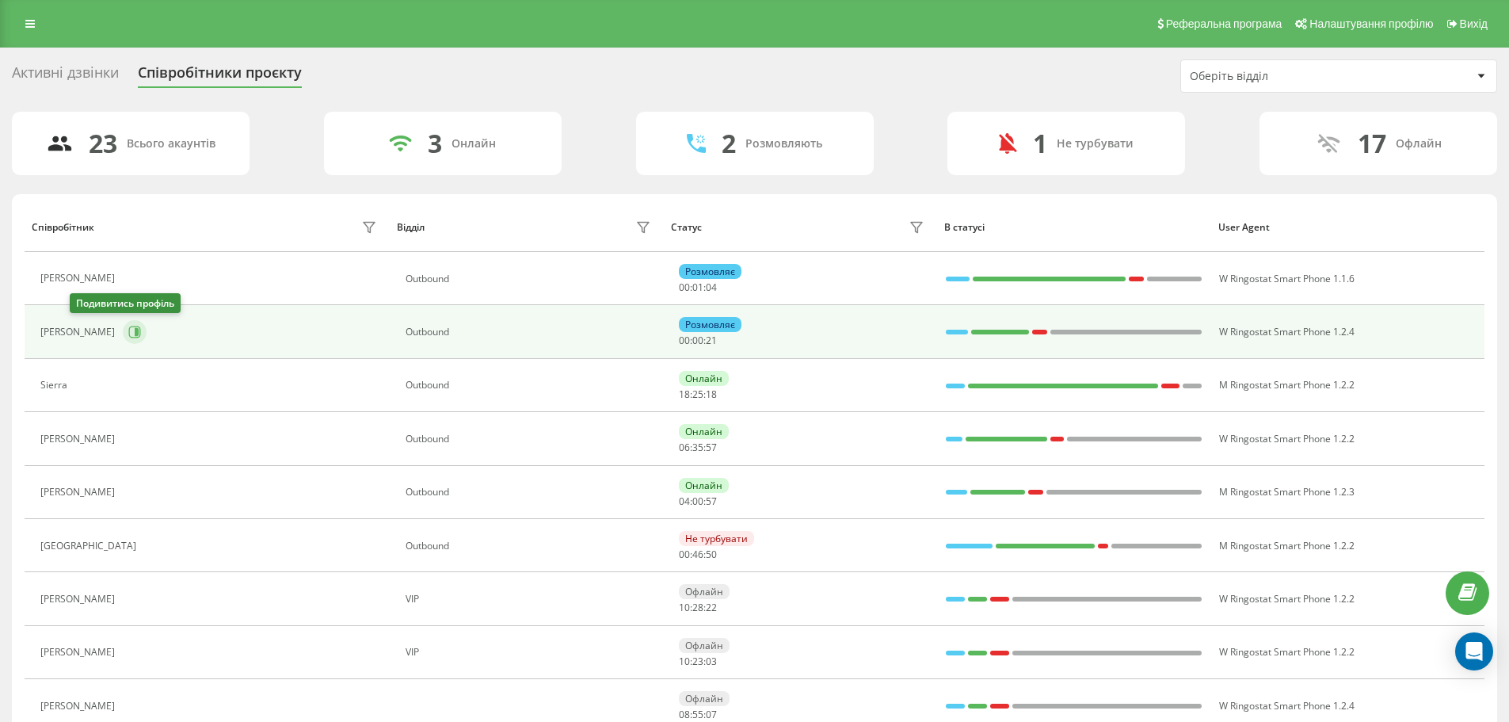
click at [135, 329] on icon at bounding box center [137, 332] width 4 height 8
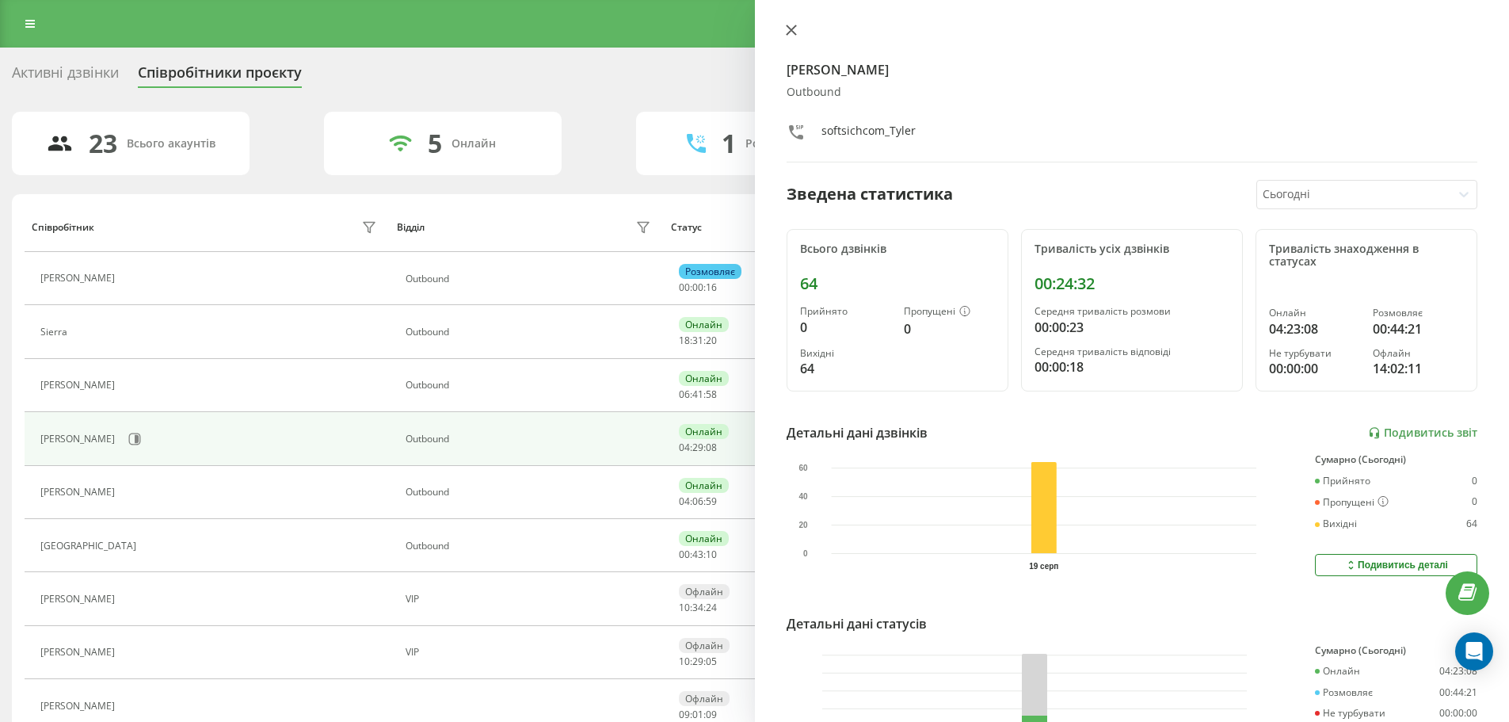
click at [787, 29] on icon at bounding box center [791, 30] width 11 height 11
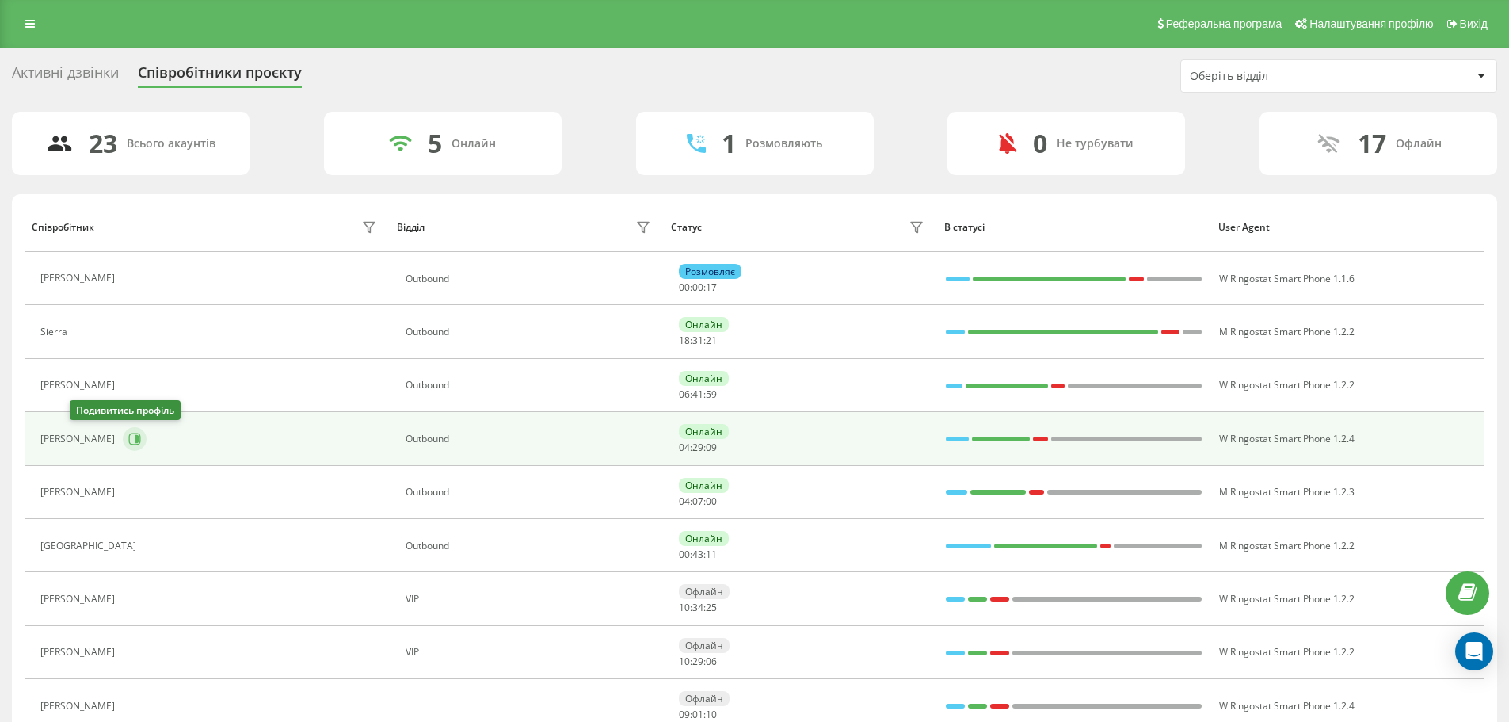
click at [135, 442] on icon at bounding box center [137, 439] width 4 height 8
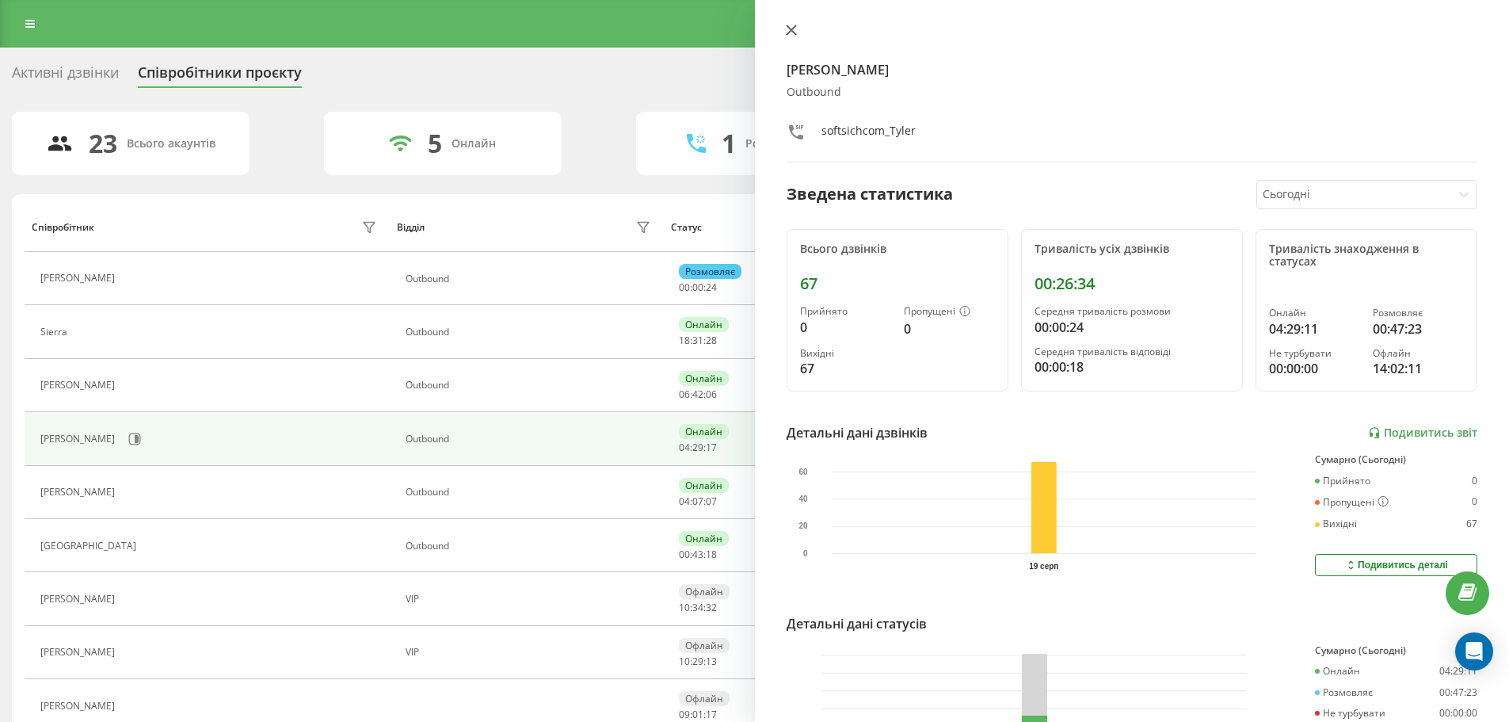
click at [793, 31] on icon at bounding box center [791, 30] width 11 height 11
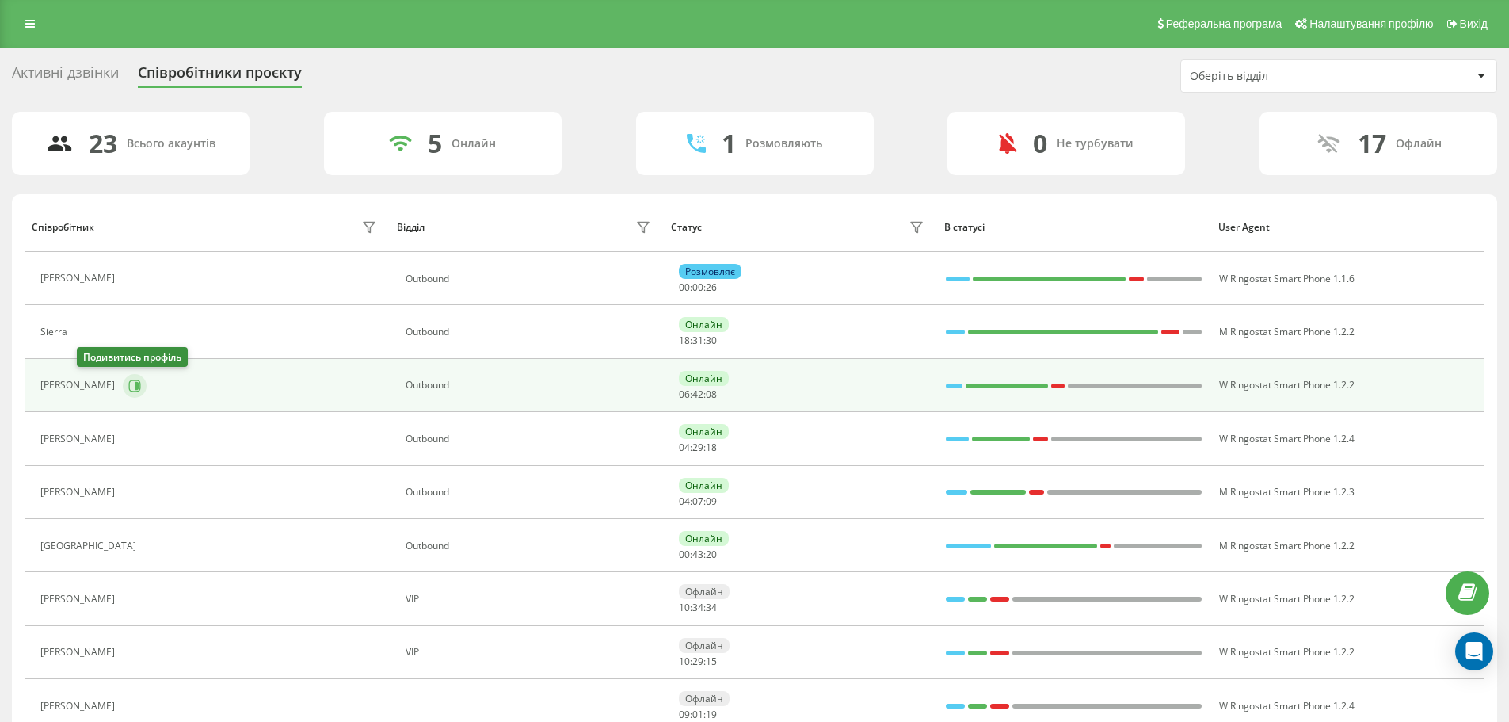
click at [123, 387] on button at bounding box center [135, 386] width 24 height 24
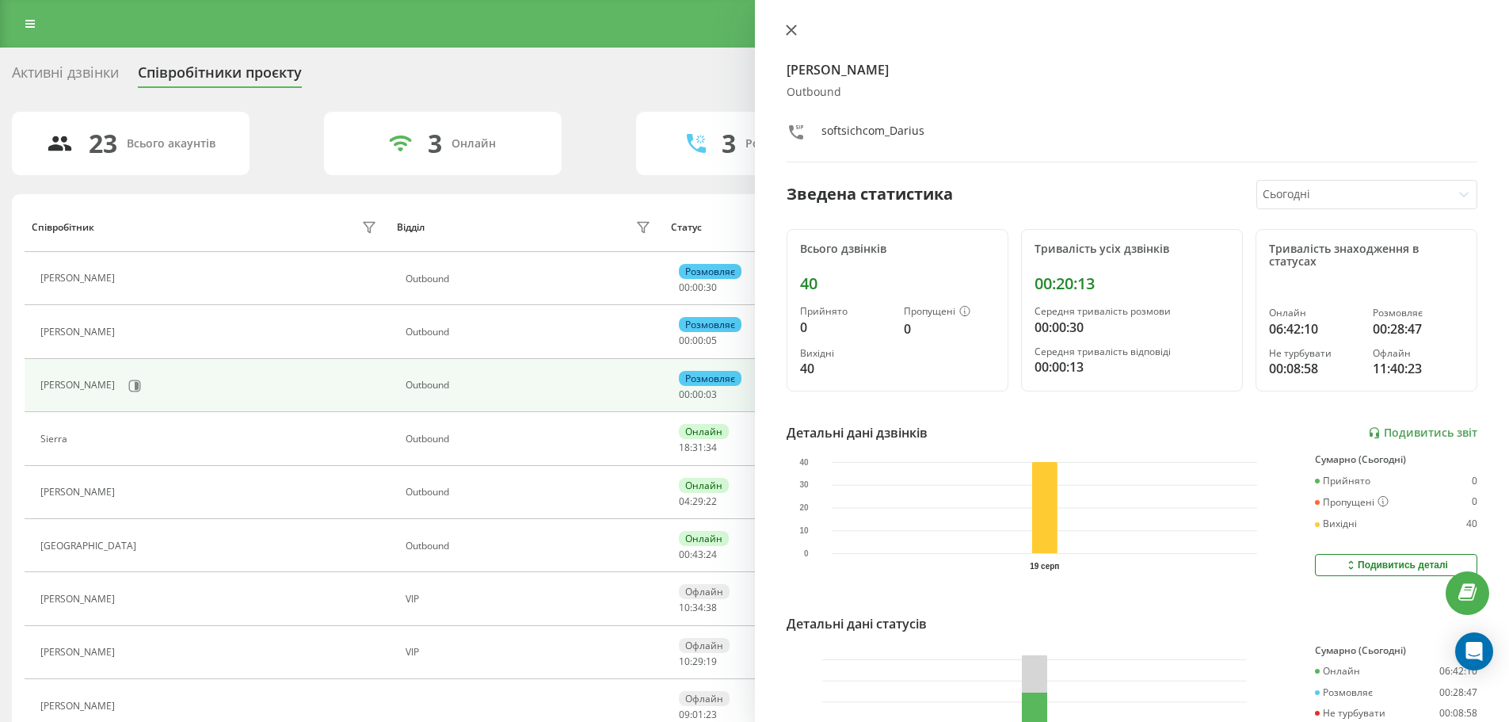
click at [794, 35] on icon at bounding box center [791, 30] width 11 height 11
